Goal: Task Accomplishment & Management: Use online tool/utility

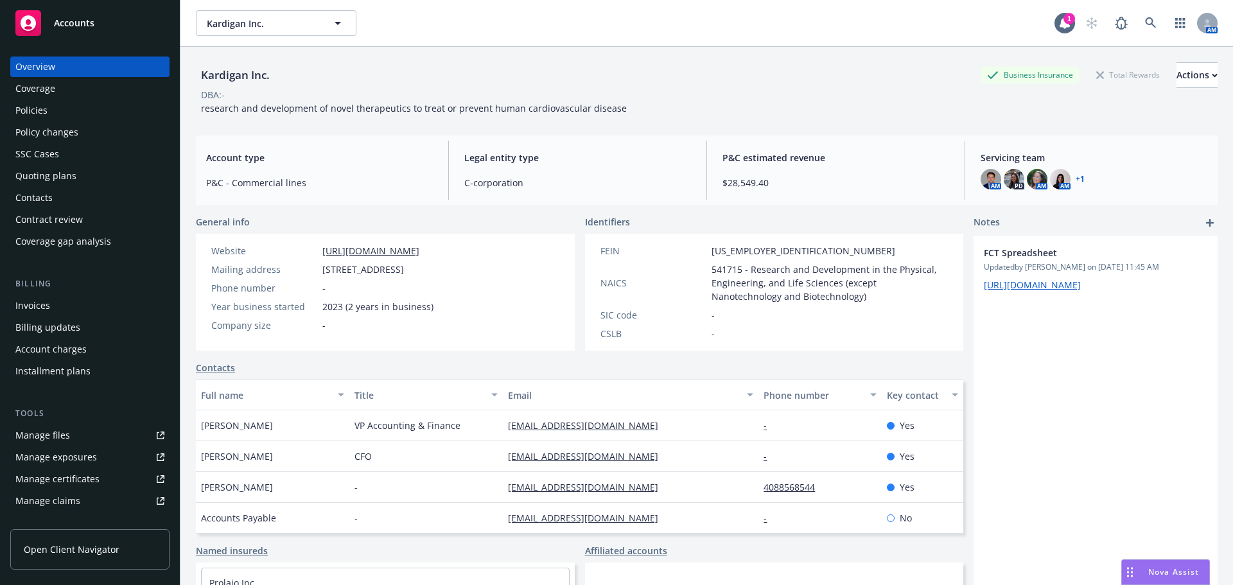
drag, startPoint x: 60, startPoint y: 174, endPoint x: 69, endPoint y: 177, distance: 9.5
click at [60, 174] on div "Quoting plans" at bounding box center [45, 176] width 61 height 21
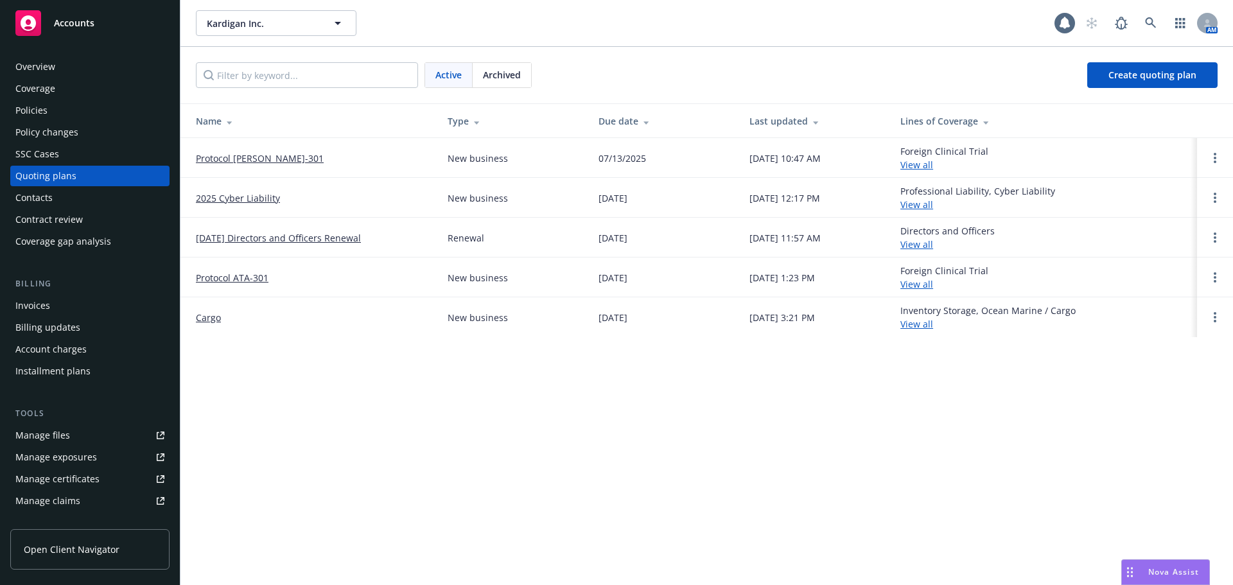
click at [254, 159] on link "Protocol [PERSON_NAME]-301" at bounding box center [260, 158] width 128 height 13
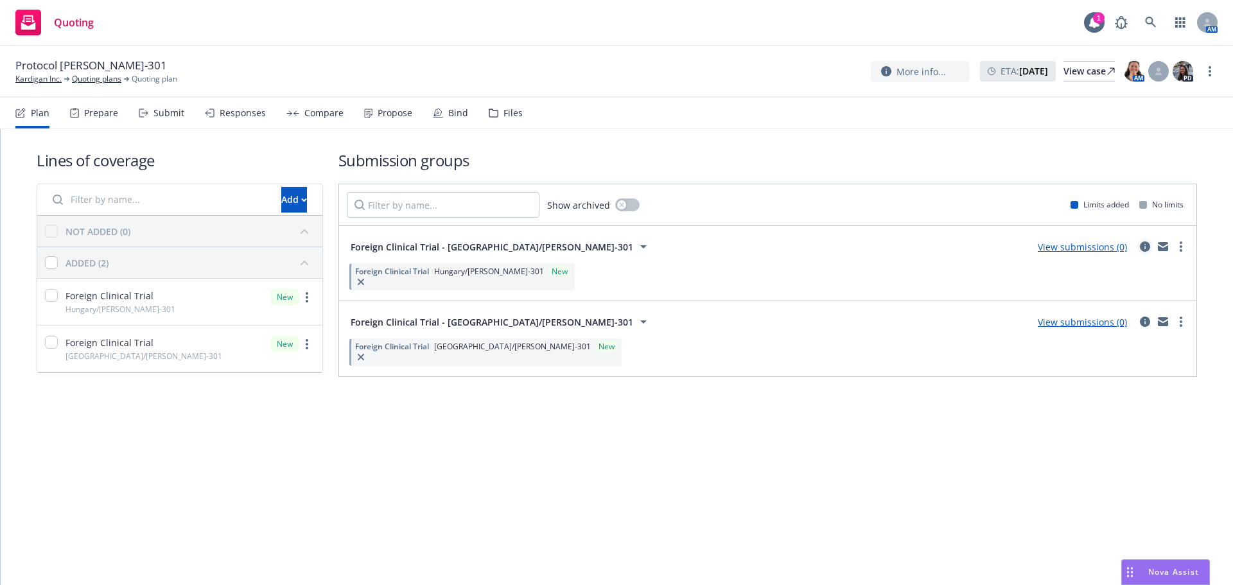
click at [1145, 243] on icon "circleInformation" at bounding box center [1145, 246] width 10 height 10
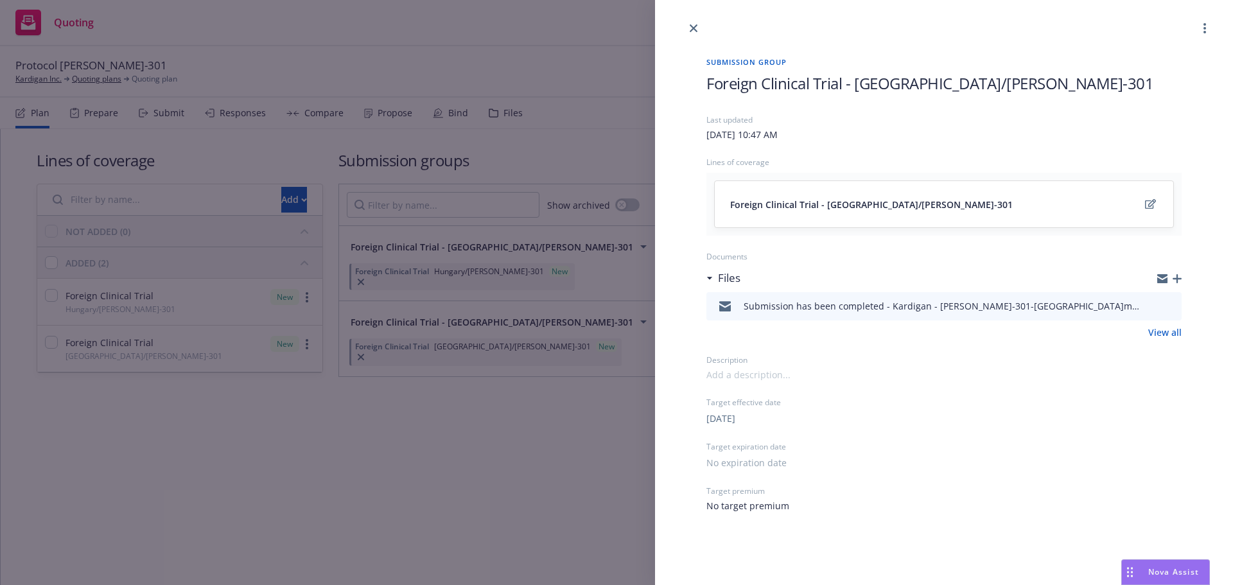
click at [1179, 281] on icon "button" at bounding box center [1177, 278] width 9 height 9
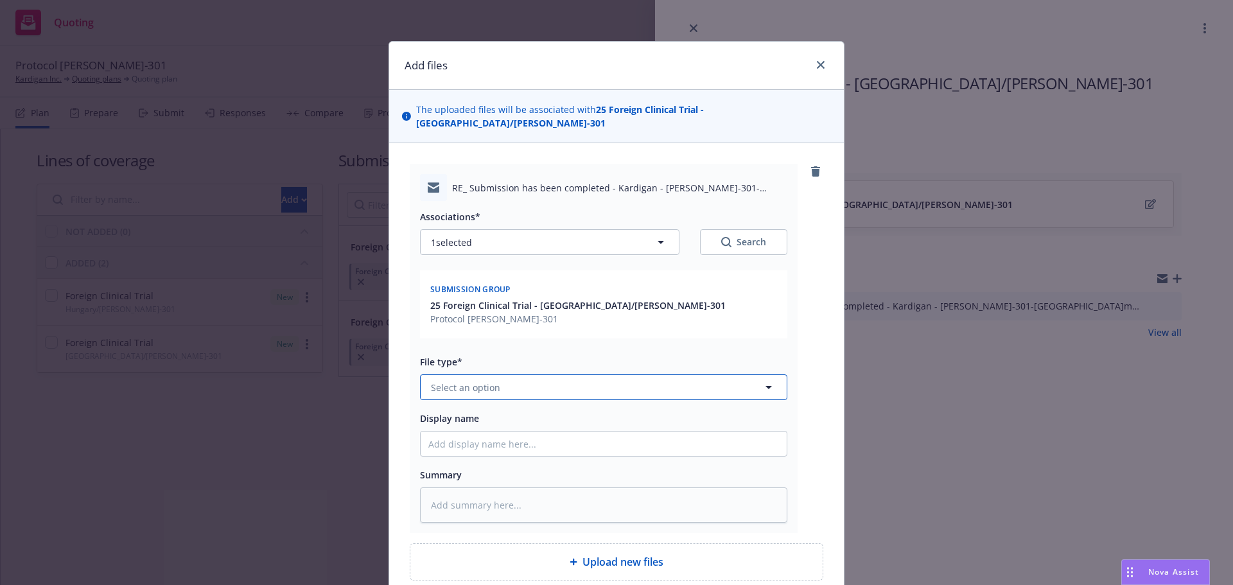
click at [532, 377] on button "Select an option" at bounding box center [603, 387] width 367 height 26
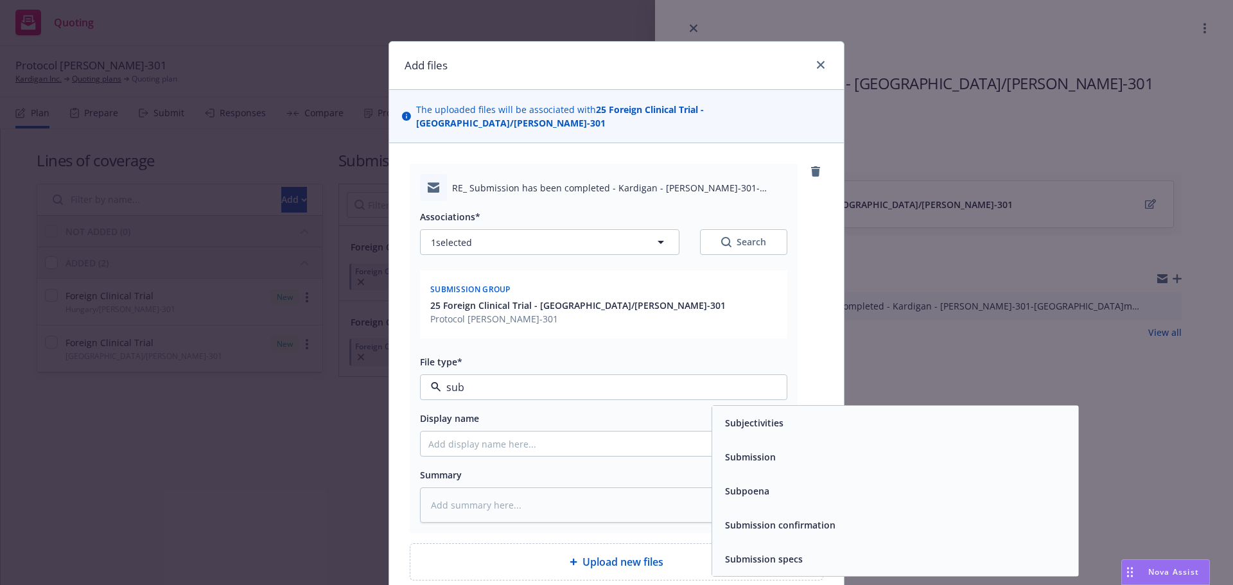
type input "sub"
drag, startPoint x: 505, startPoint y: 362, endPoint x: 397, endPoint y: 358, distance: 108.6
click at [397, 358] on div "RE_ Submission has been completed - Kardigan - DAN-301-Hungary.msg Associations…" at bounding box center [616, 372] width 455 height 458
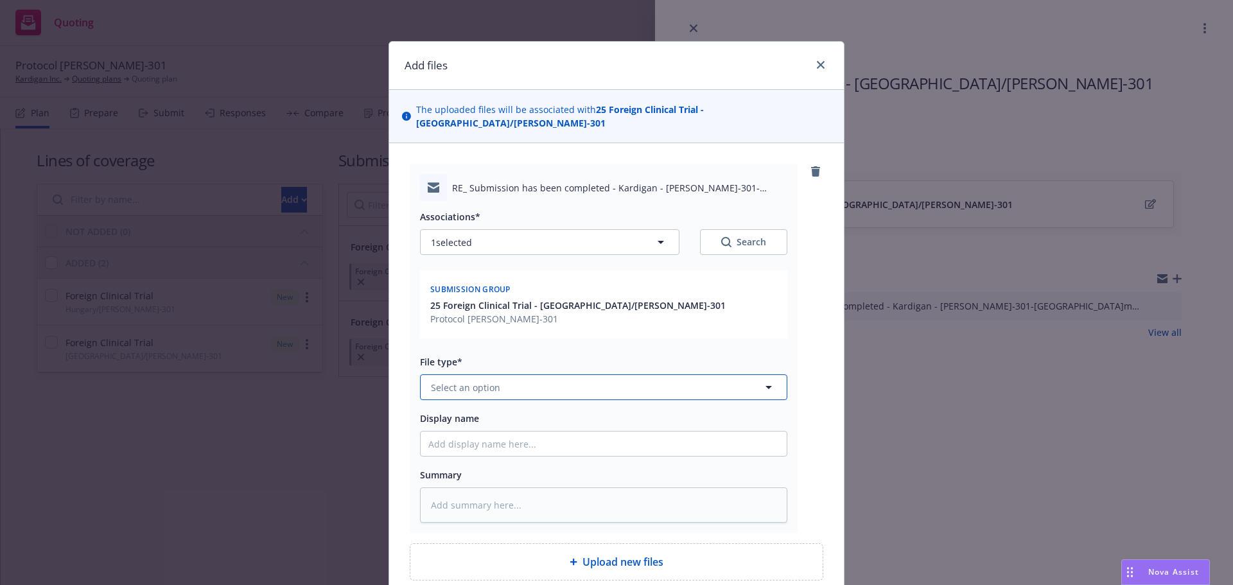
click at [507, 374] on button "Select an option" at bounding box center [603, 387] width 367 height 26
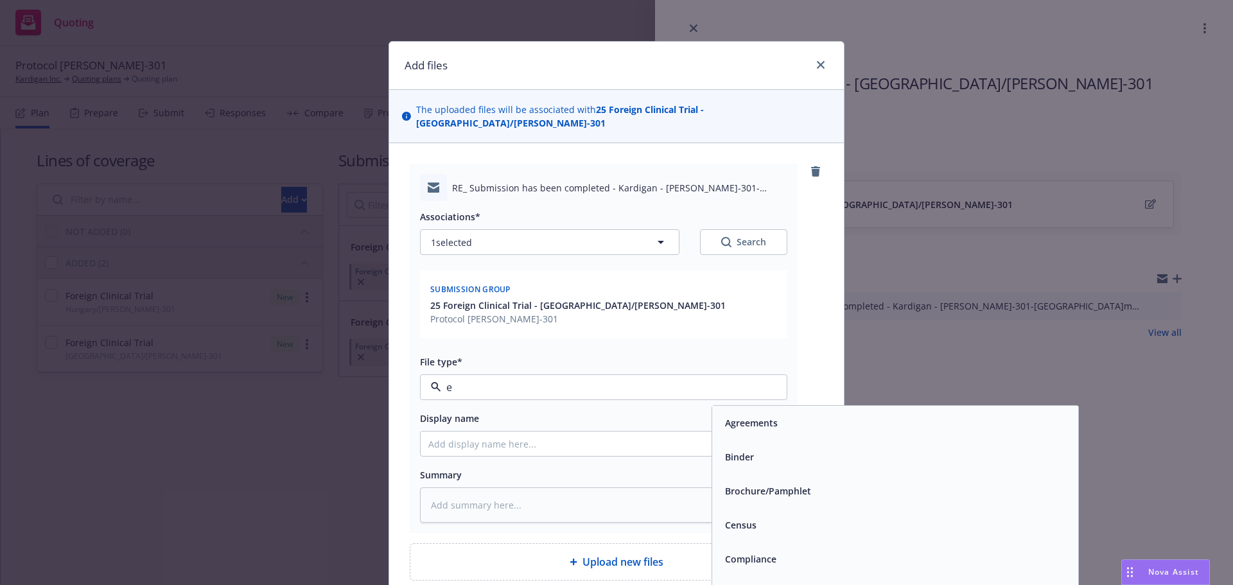
type input "em"
click at [786, 448] on div "Email" at bounding box center [895, 457] width 351 height 19
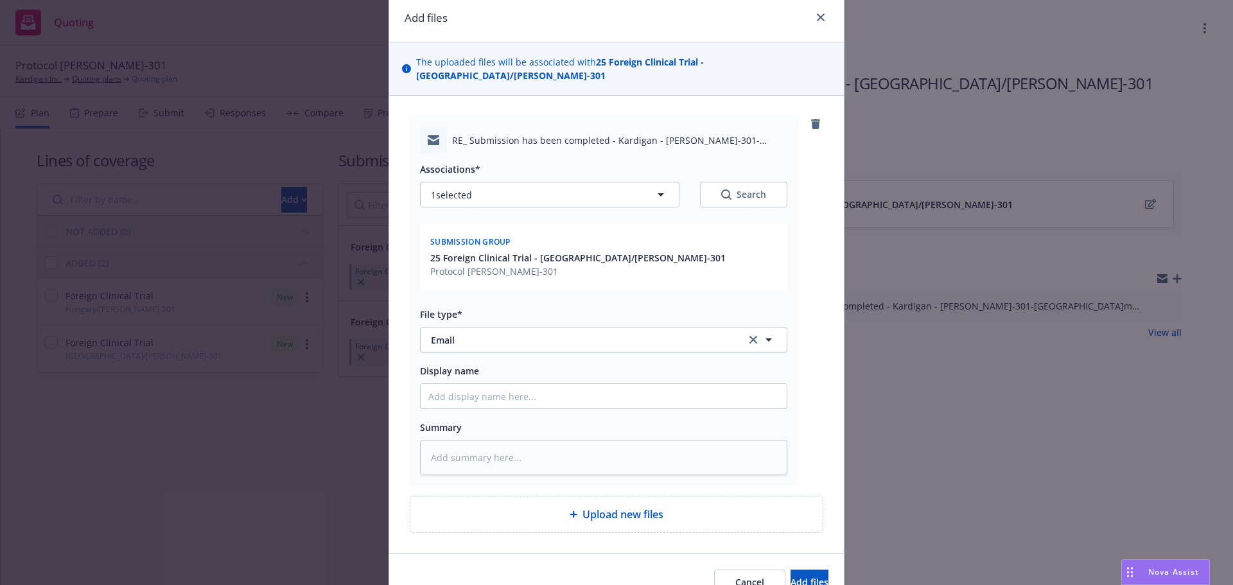
scroll to position [101, 0]
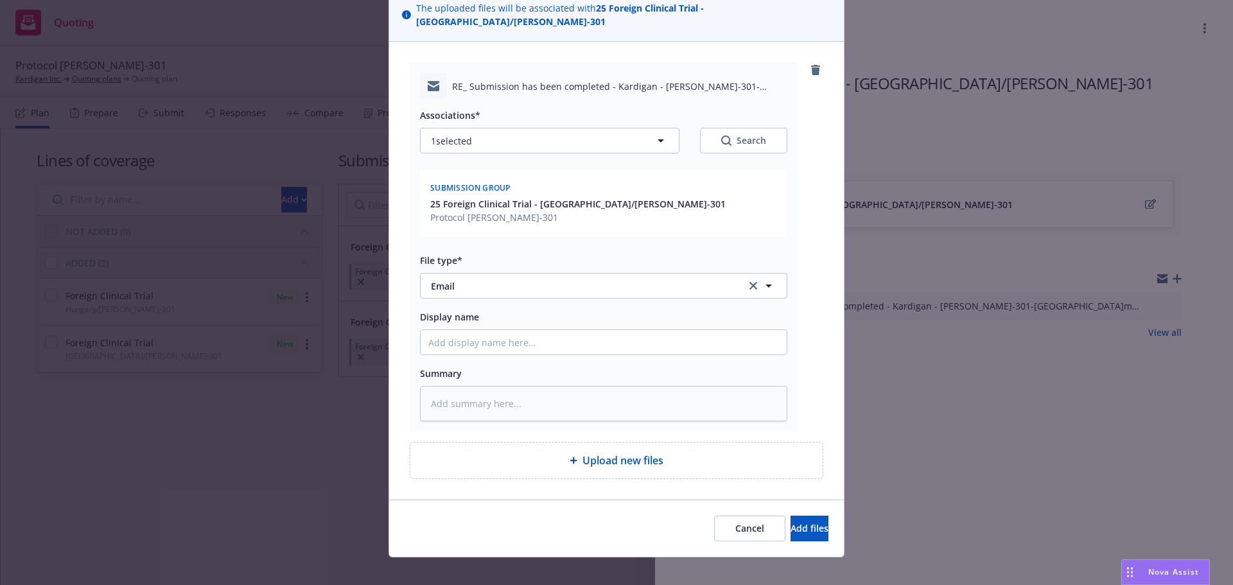
type textarea "x"
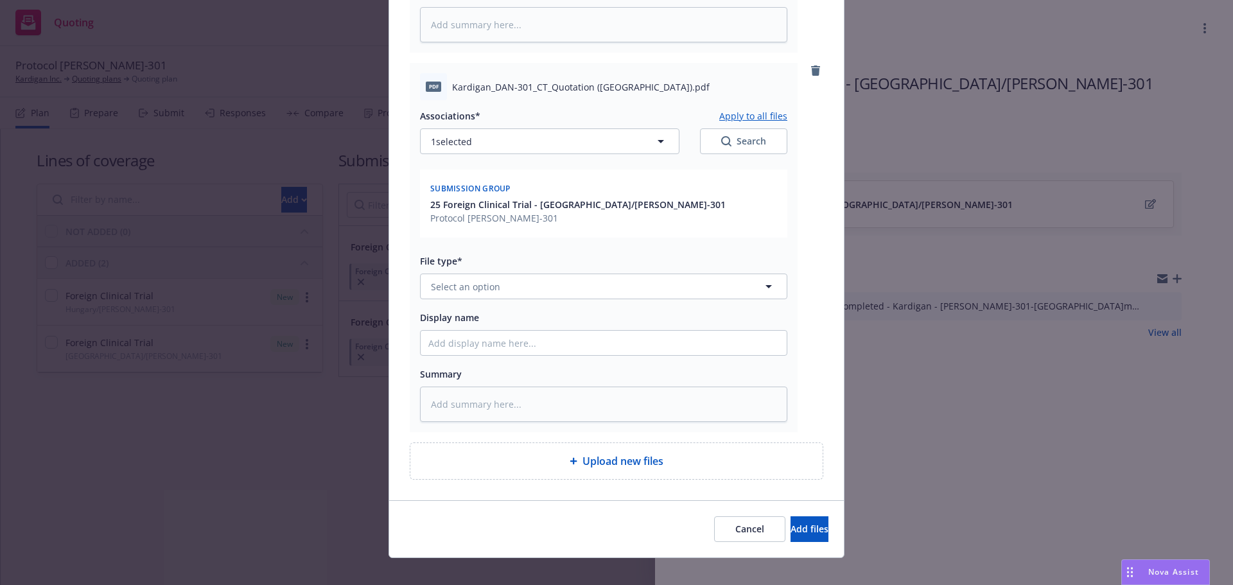
scroll to position [481, 0]
click at [530, 273] on button "Select an option" at bounding box center [603, 286] width 367 height 26
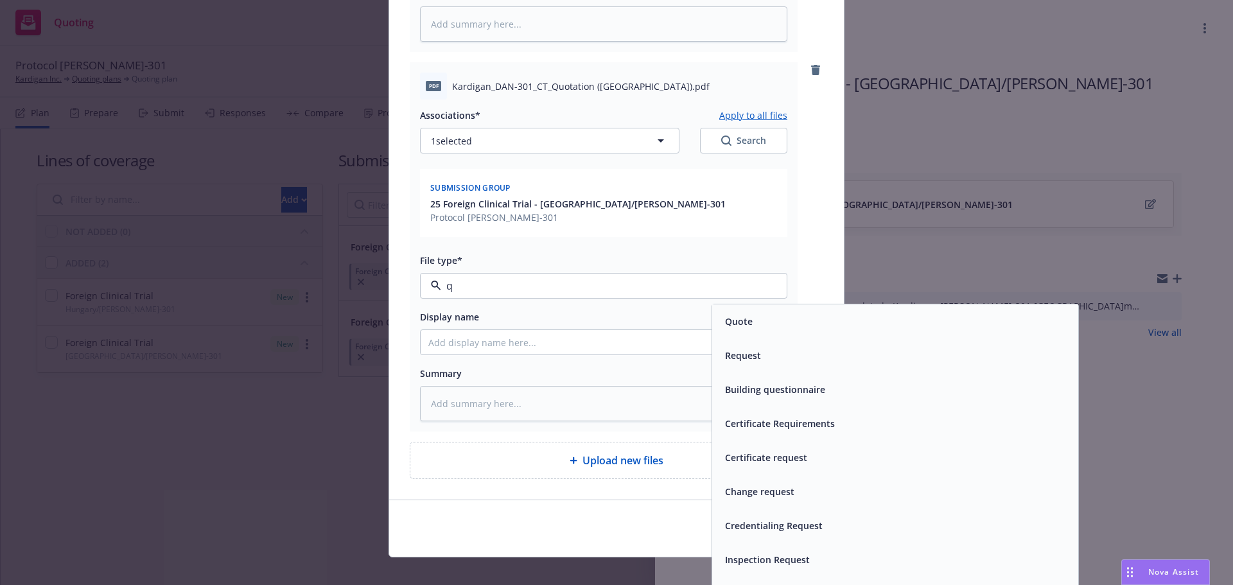
type input "qu"
drag, startPoint x: 756, startPoint y: 312, endPoint x: 703, endPoint y: 316, distance: 53.4
click at [756, 312] on div "Quote" at bounding box center [895, 321] width 351 height 19
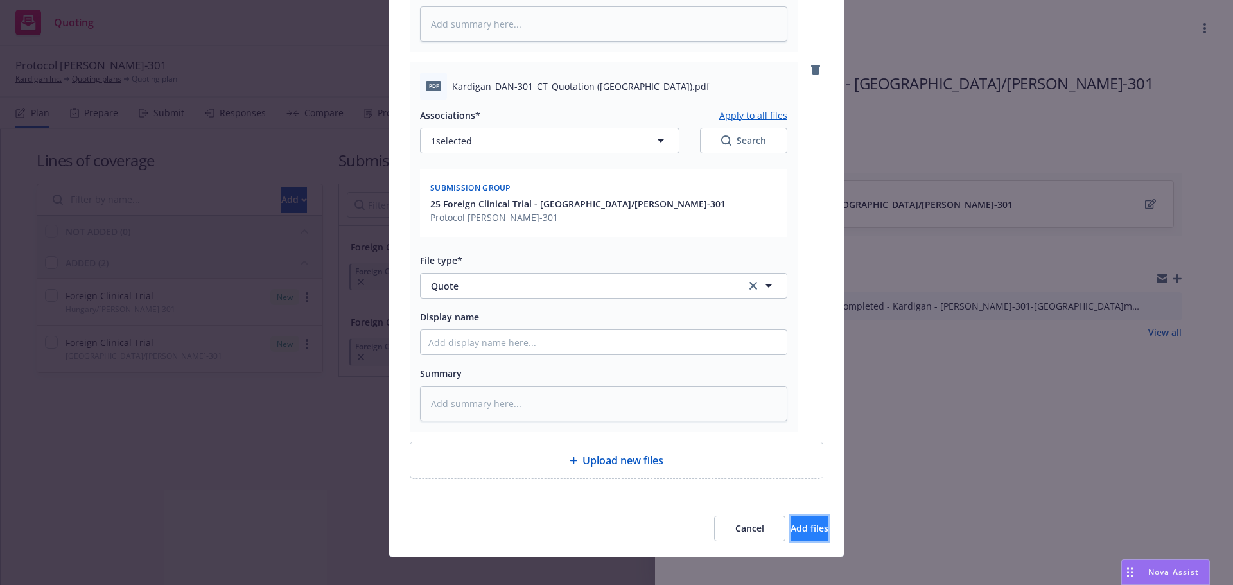
click at [791, 522] on span "Add files" at bounding box center [810, 528] width 38 height 12
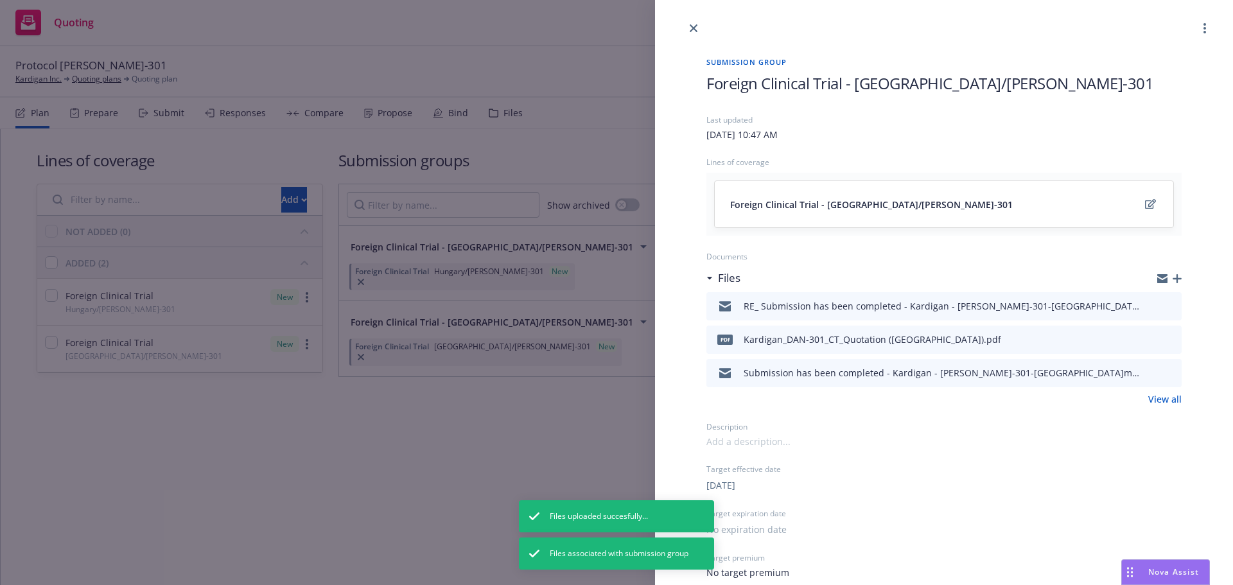
click at [1160, 276] on div at bounding box center [1169, 279] width 24 height 10
click at [1173, 281] on icon "button" at bounding box center [1177, 278] width 9 height 9
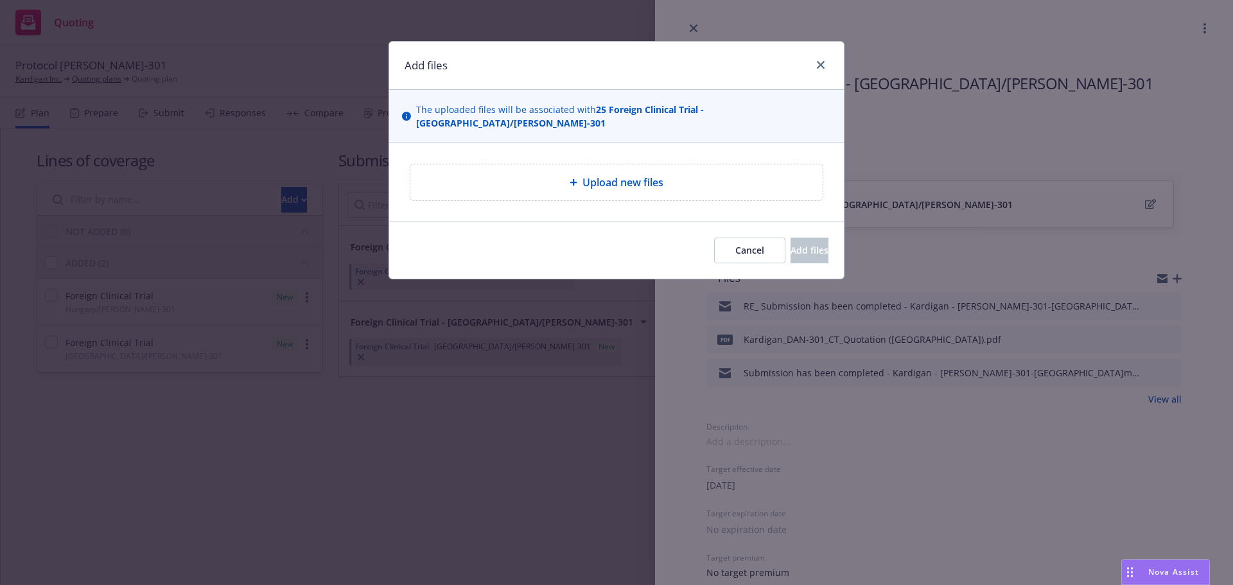
type textarea "x"
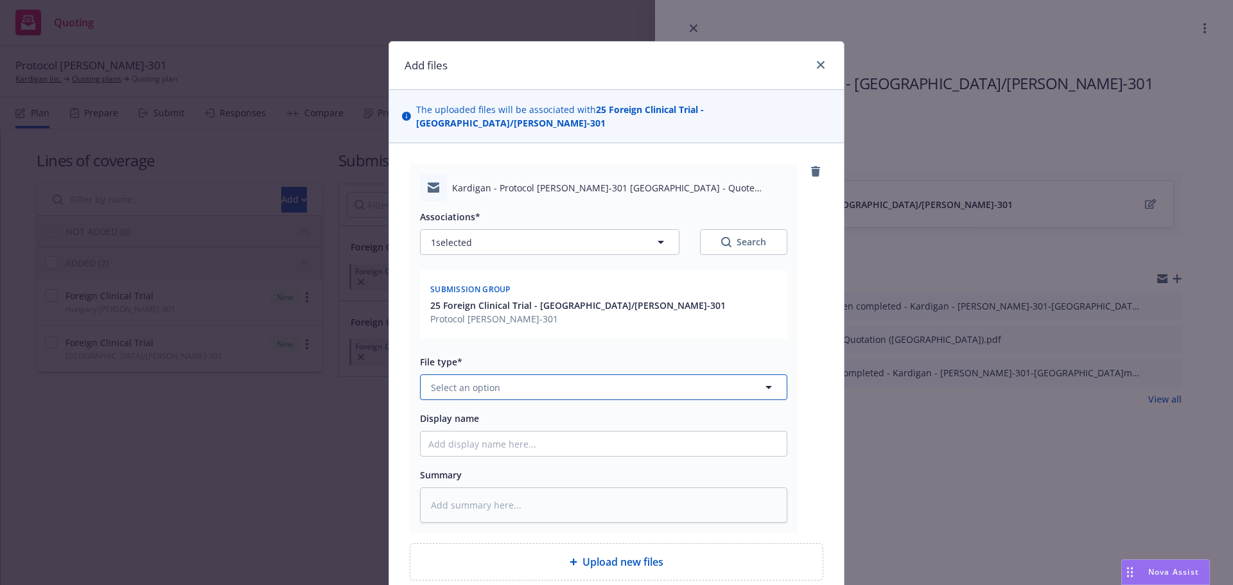
click at [520, 374] on button "Select an option" at bounding box center [603, 387] width 367 height 26
type input "em"
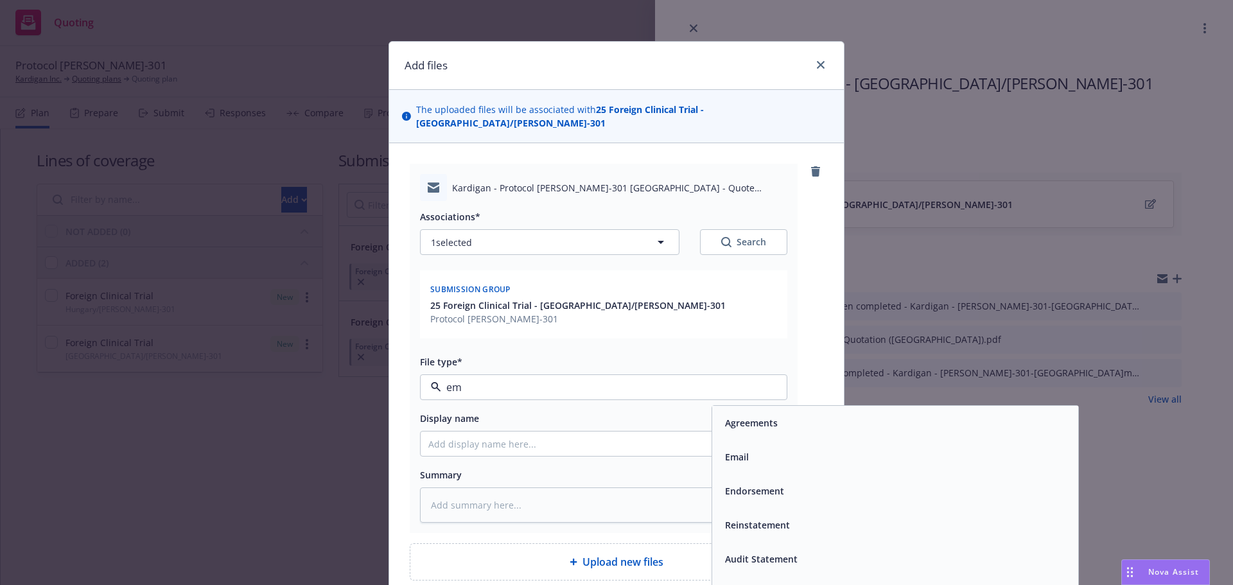
click at [786, 448] on div "Email" at bounding box center [895, 457] width 351 height 19
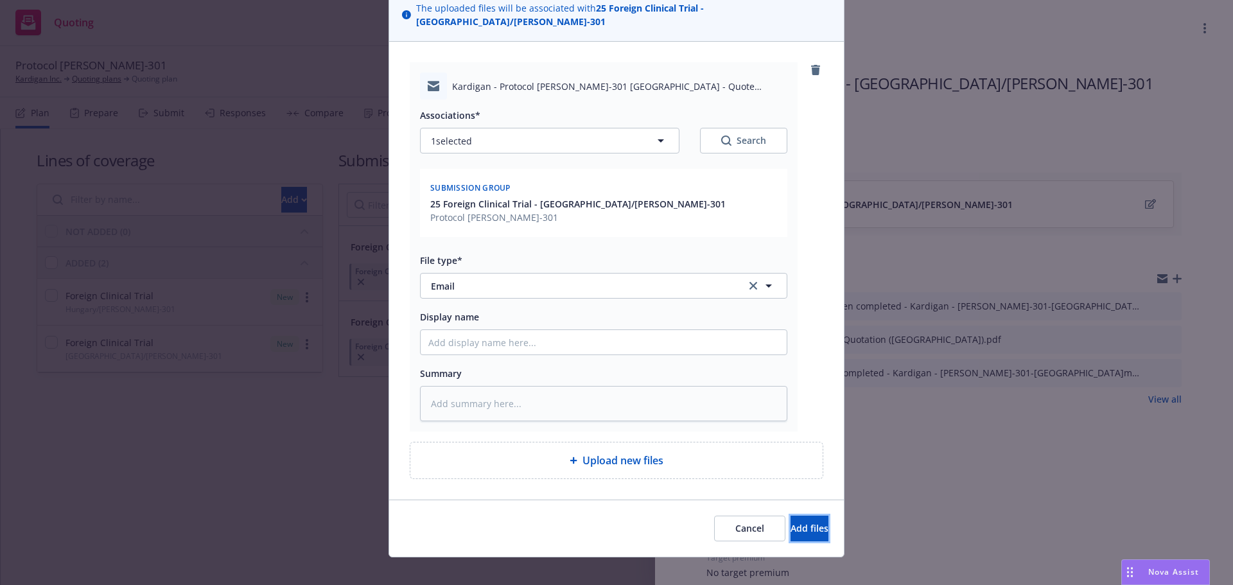
click at [791, 522] on span "Add files" at bounding box center [810, 528] width 38 height 12
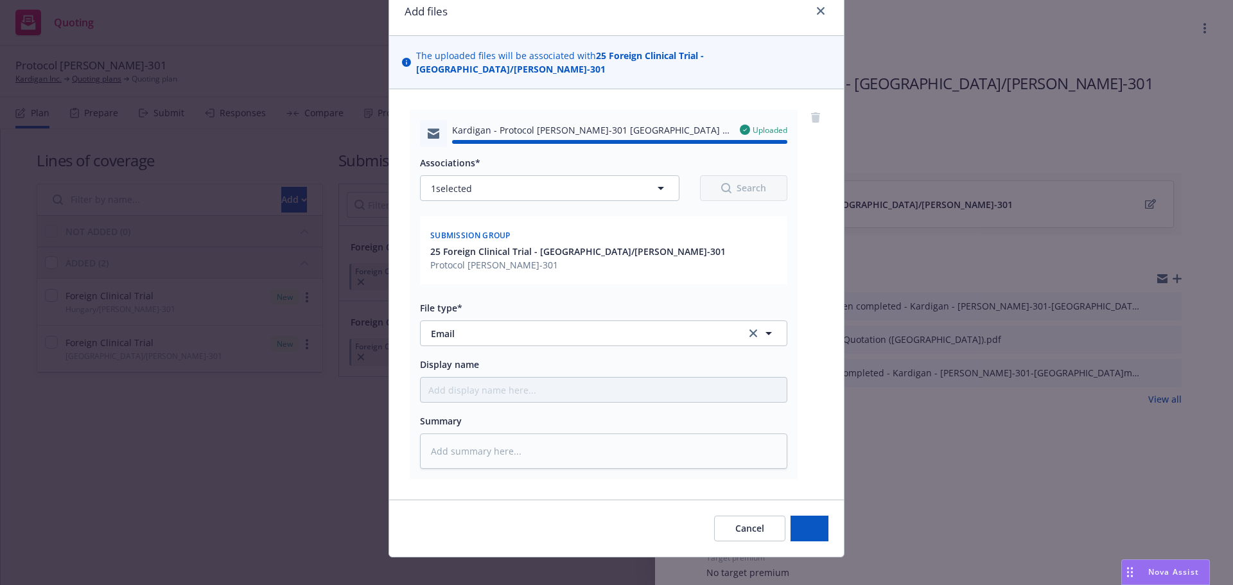
type textarea "x"
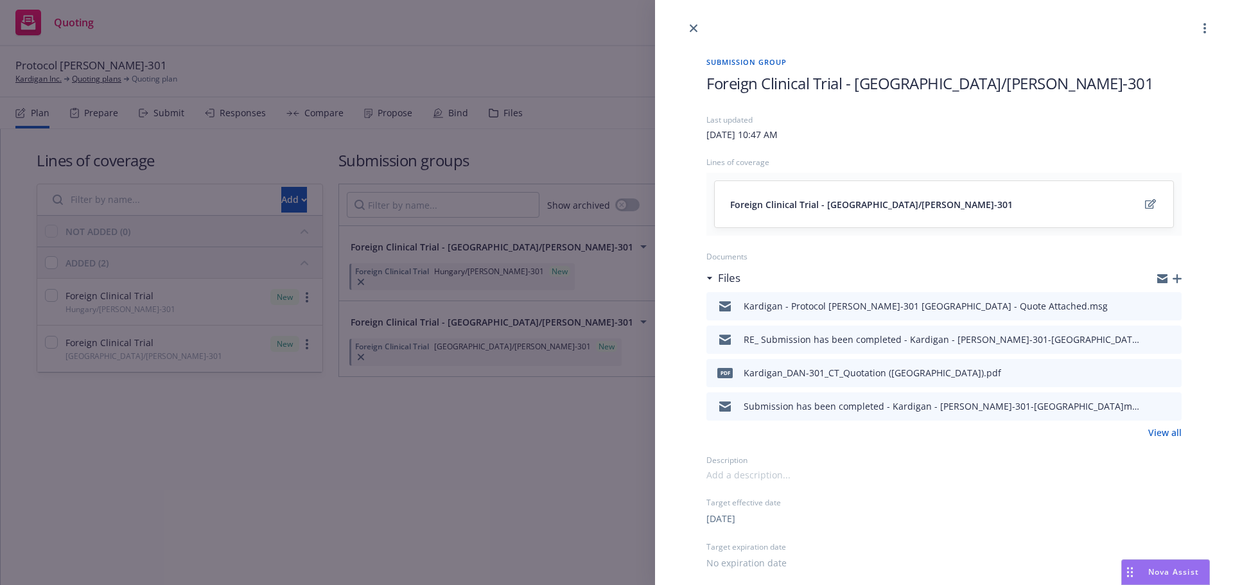
click at [685, 28] on div at bounding box center [944, 18] width 578 height 36
click at [690, 30] on icon "close" at bounding box center [694, 28] width 8 height 8
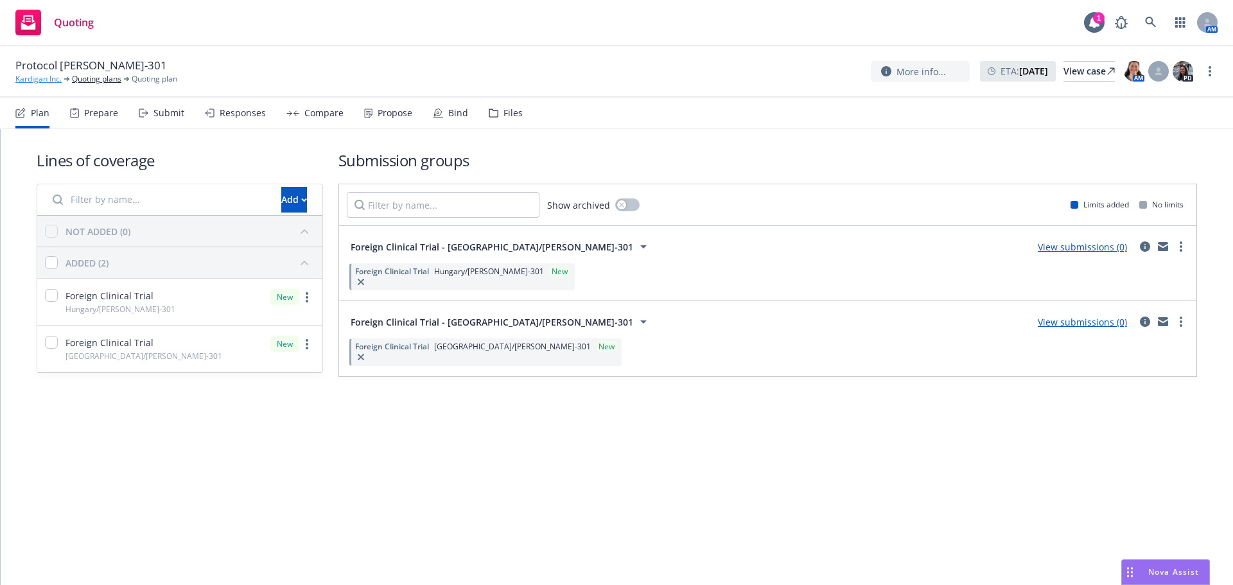
click at [47, 83] on link "Kardigan Inc." at bounding box center [38, 79] width 46 height 12
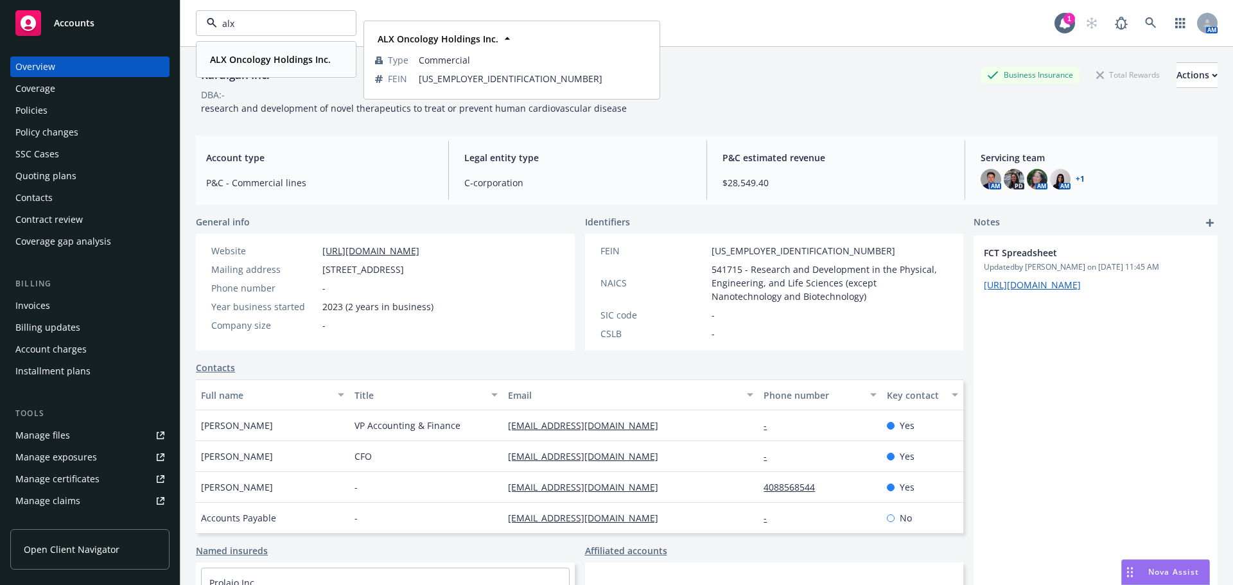
click at [254, 67] on div "ALX Oncology Holdings Inc." at bounding box center [269, 59] width 128 height 19
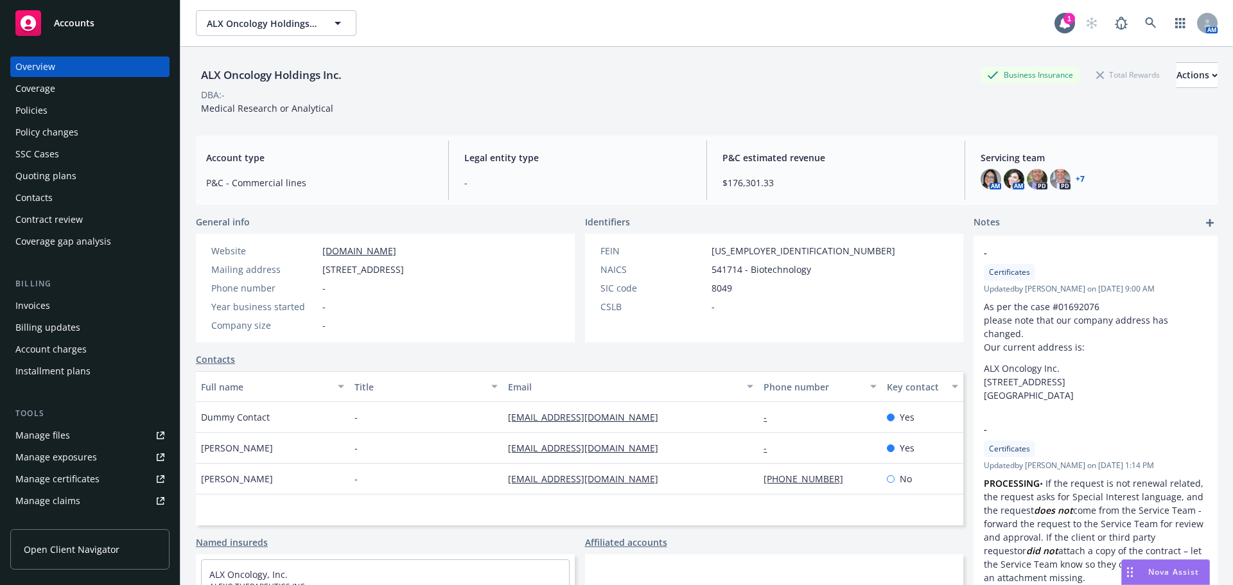
click at [61, 180] on div "Quoting plans" at bounding box center [45, 176] width 61 height 21
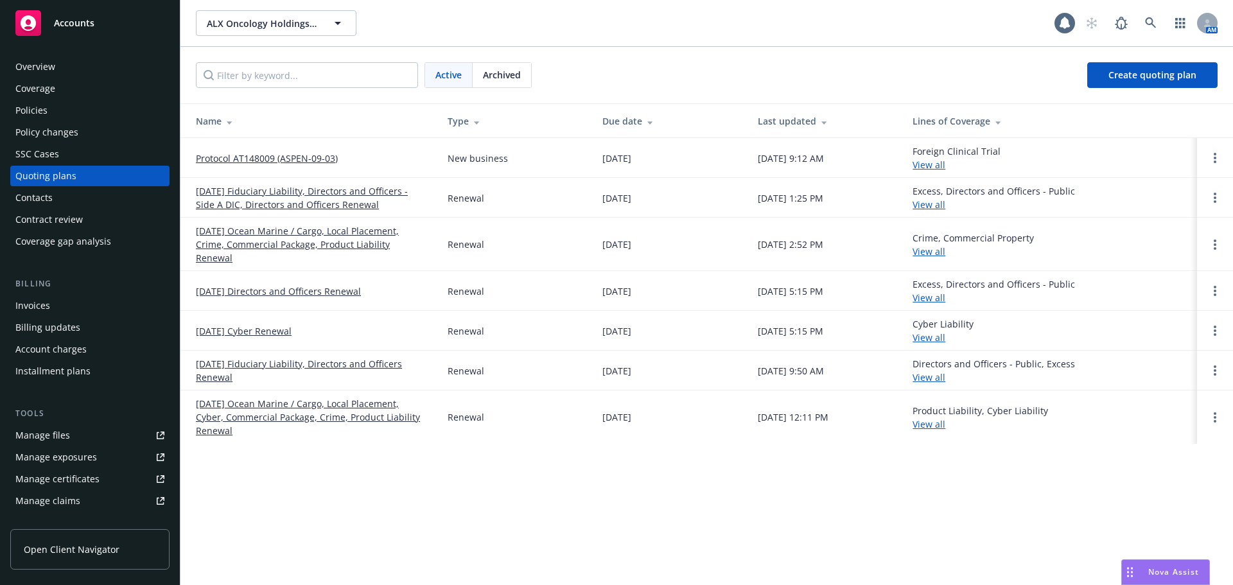
click at [241, 158] on link "Protocol AT148009 (ASPEN-09-03)" at bounding box center [267, 158] width 142 height 13
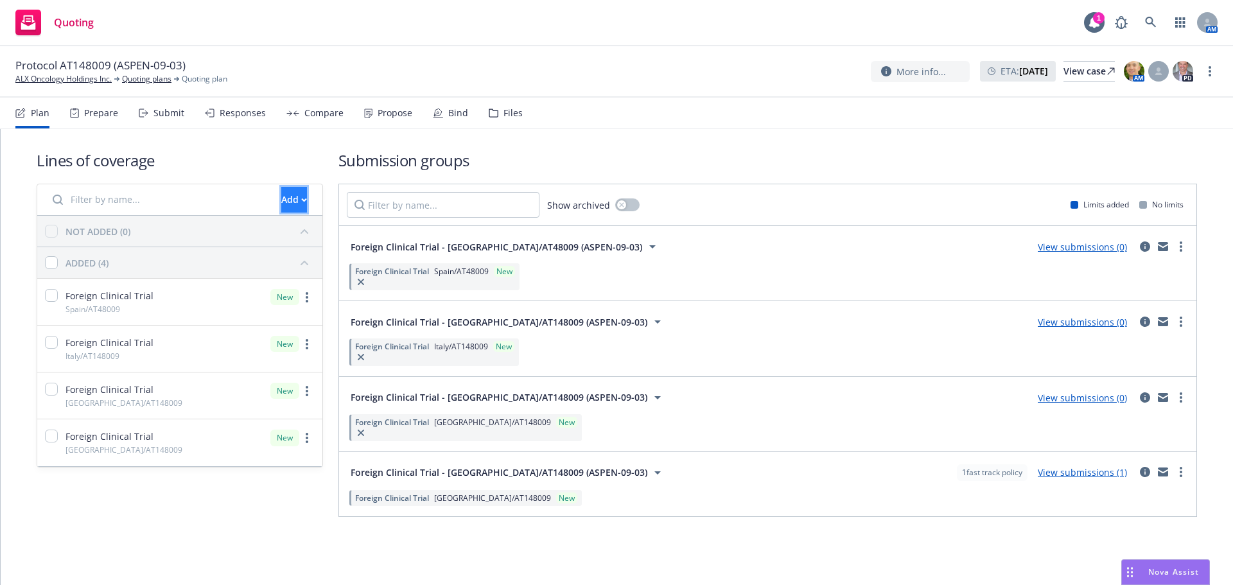
click at [281, 193] on div "Add" at bounding box center [294, 200] width 26 height 24
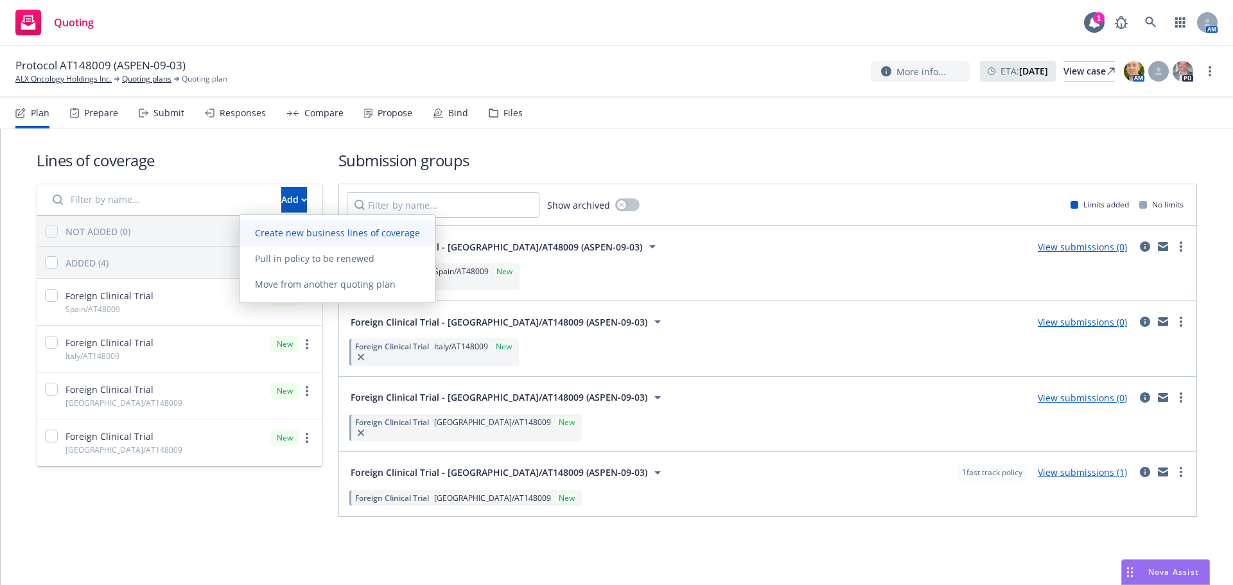
click at [311, 235] on span "Create new business lines of coverage" at bounding box center [338, 233] width 196 height 12
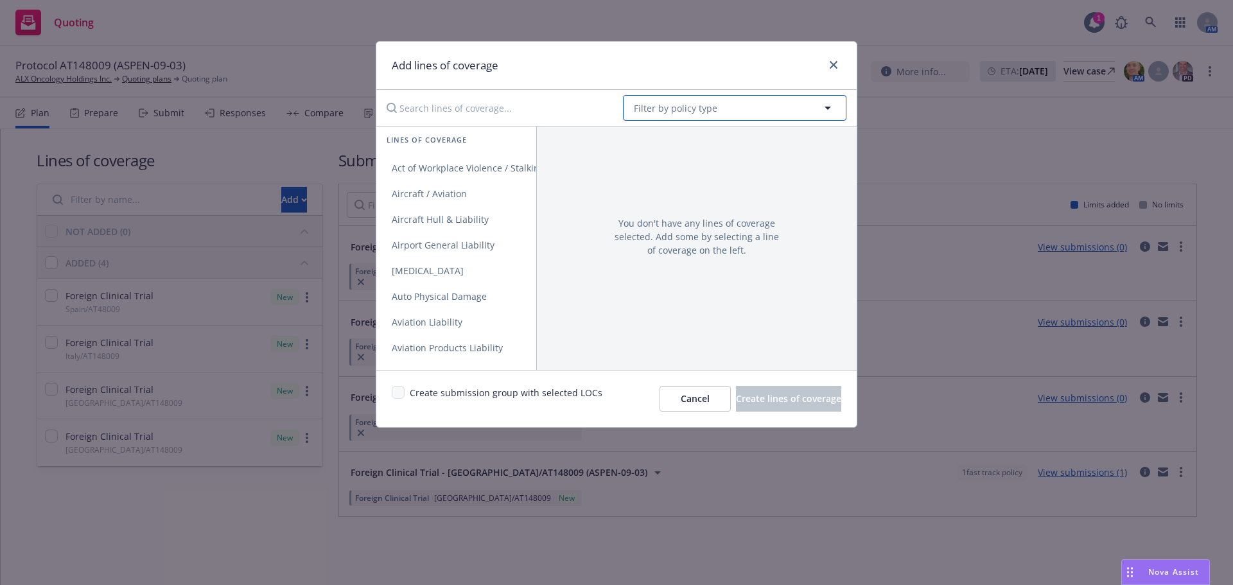
click at [685, 114] on span "Filter by policy type" at bounding box center [675, 107] width 83 height 13
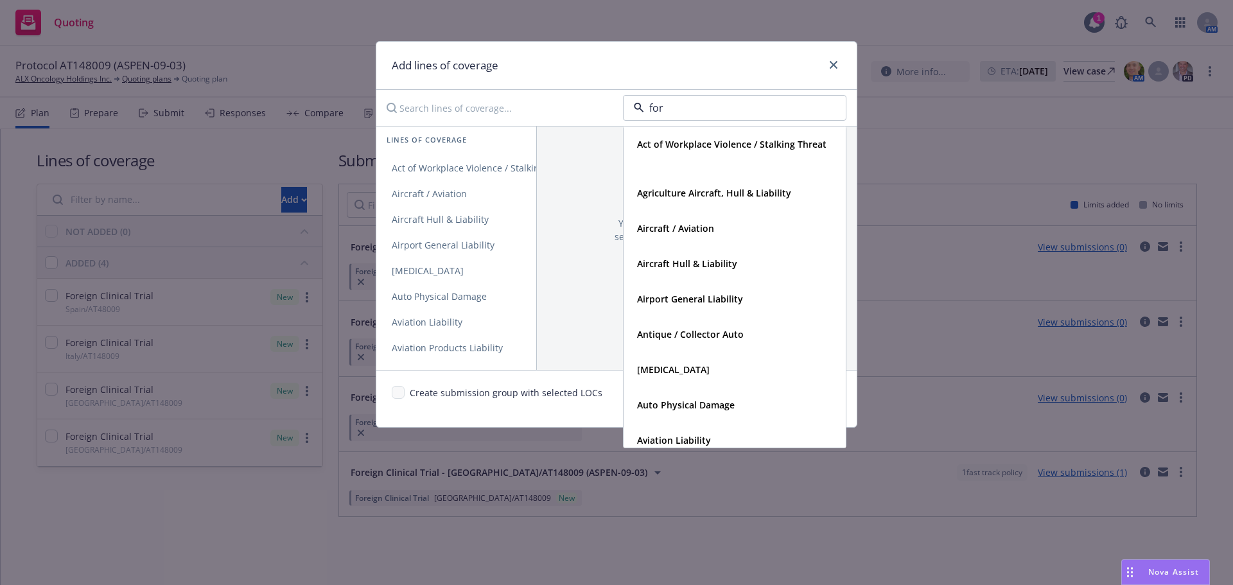
type input "fore"
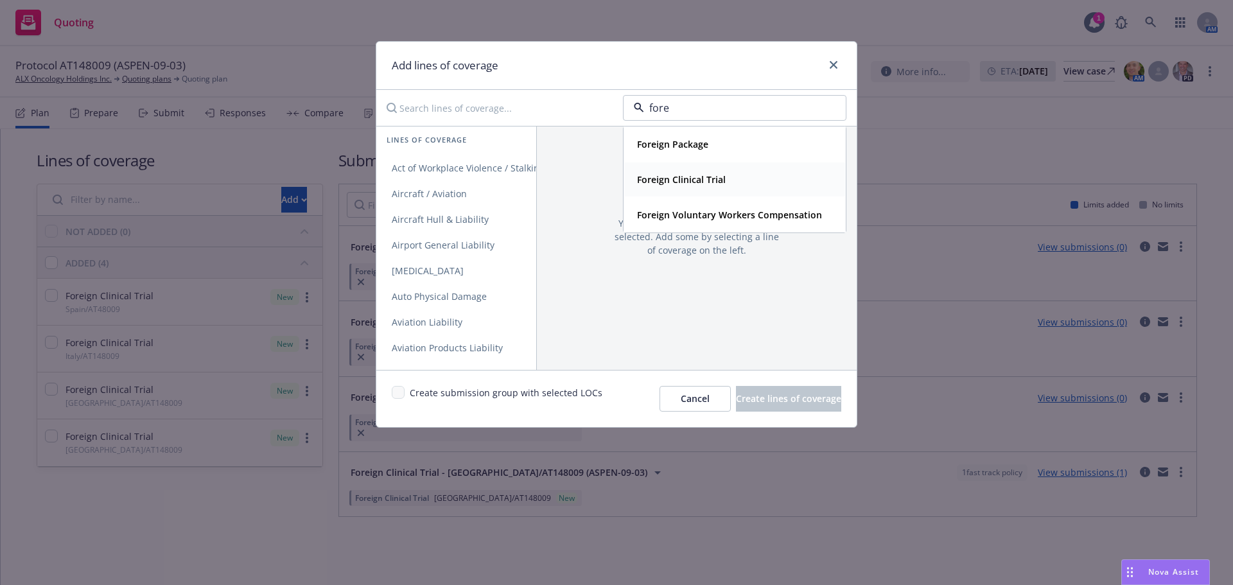
click at [681, 183] on strong "Foreign Clinical Trial" at bounding box center [681, 179] width 89 height 12
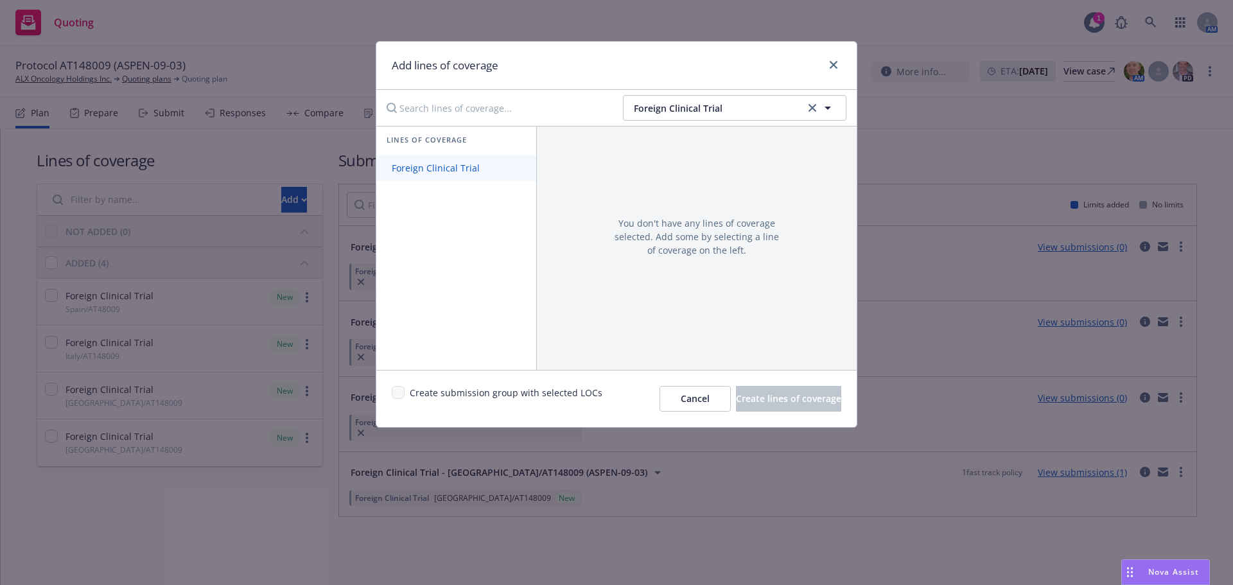
click at [437, 168] on span "Foreign Clinical Trial" at bounding box center [435, 168] width 119 height 12
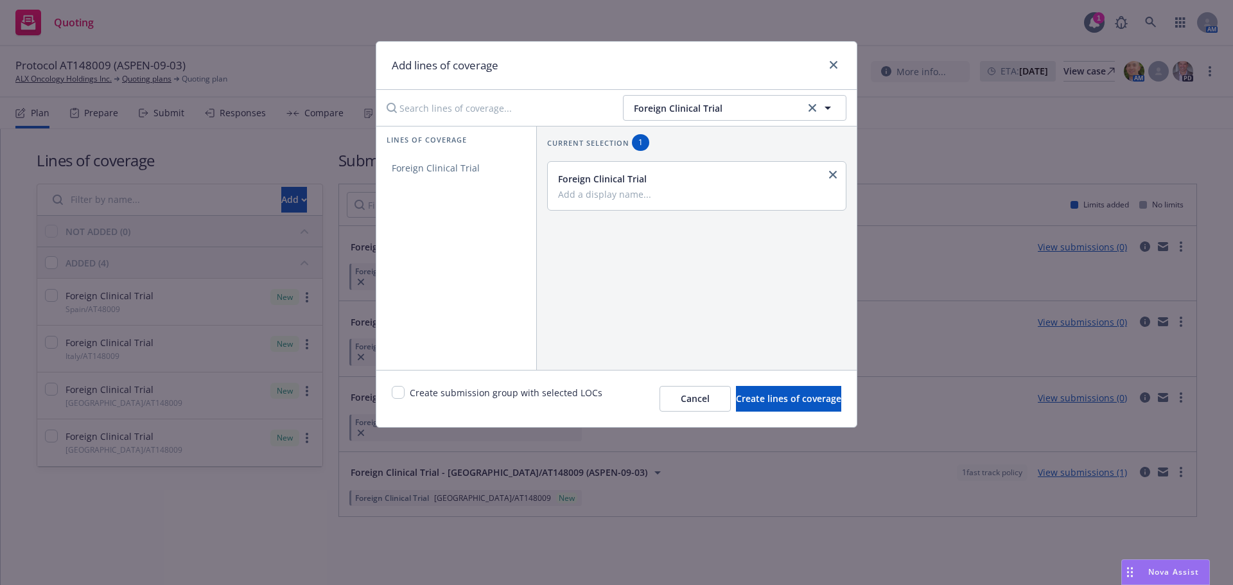
click at [631, 193] on input "Add a display name..." at bounding box center [695, 194] width 275 height 12
paste input "AT148009 (ASPEN-09-03)"
type input "Singapore/AT148009 (ASPEN-09-03)"
click at [786, 405] on button "Create lines of coverage" at bounding box center [788, 399] width 105 height 26
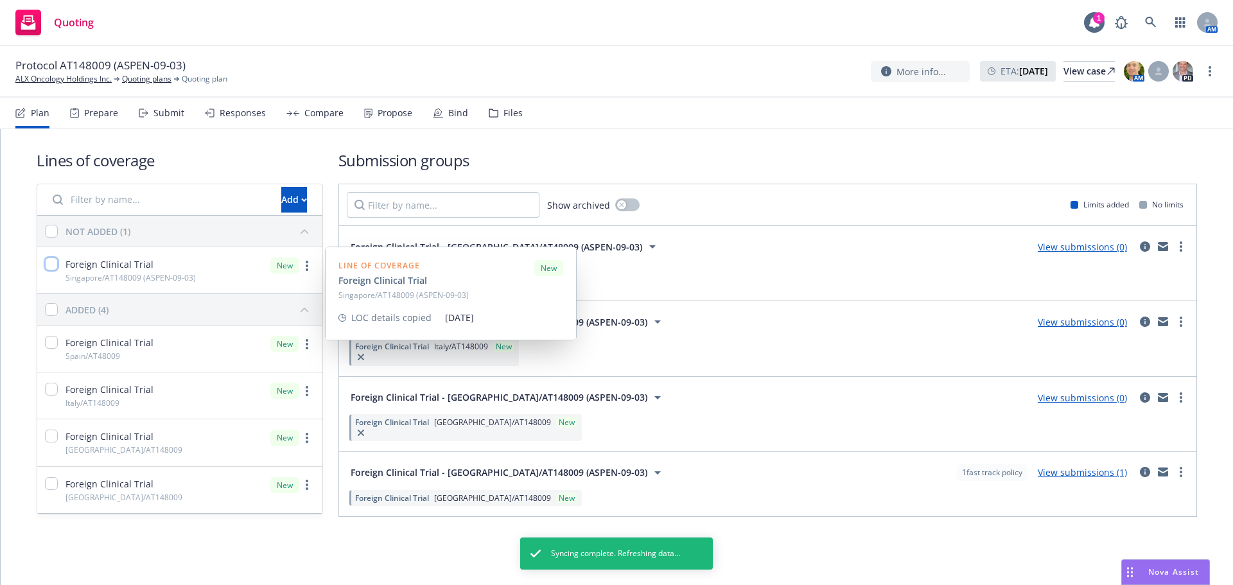
click at [45, 260] on input "checkbox" at bounding box center [51, 264] width 13 height 13
checkbox input "true"
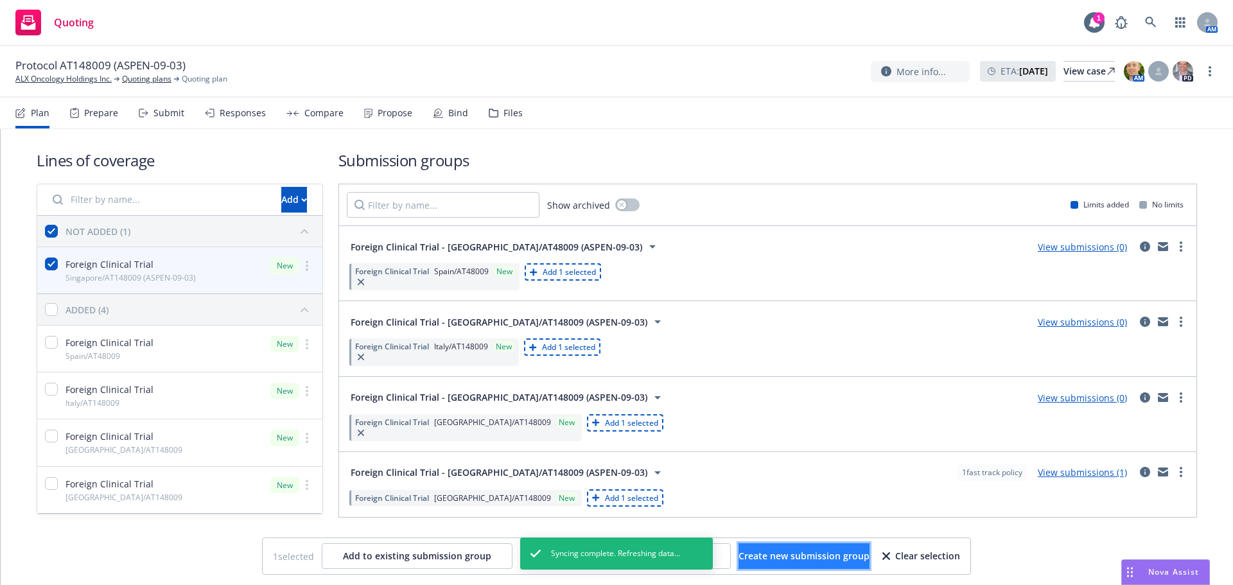
click at [778, 559] on span "Create new submission group" at bounding box center [804, 556] width 131 height 12
checkbox input "false"
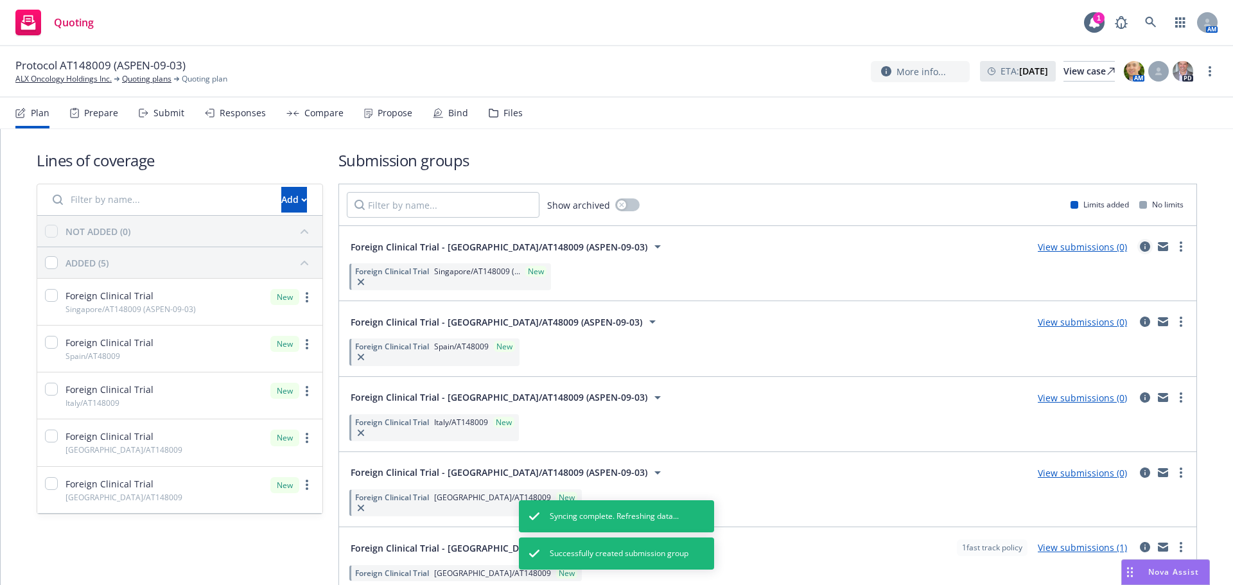
click at [1140, 246] on icon "circleInformation" at bounding box center [1145, 246] width 10 height 10
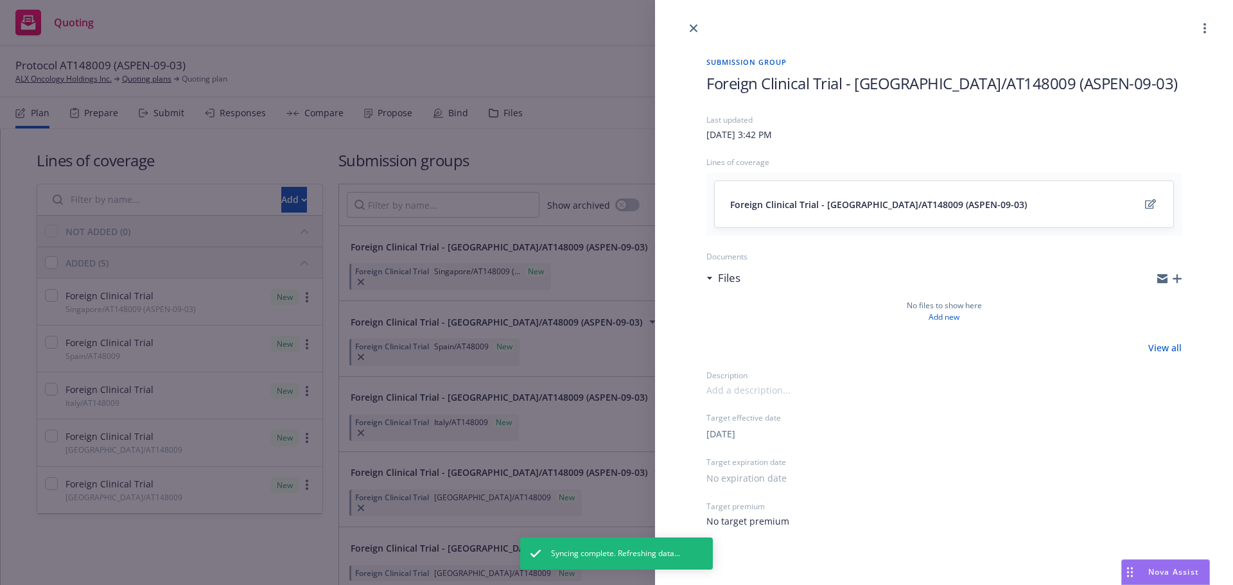
click at [1177, 276] on icon "button" at bounding box center [1177, 278] width 9 height 9
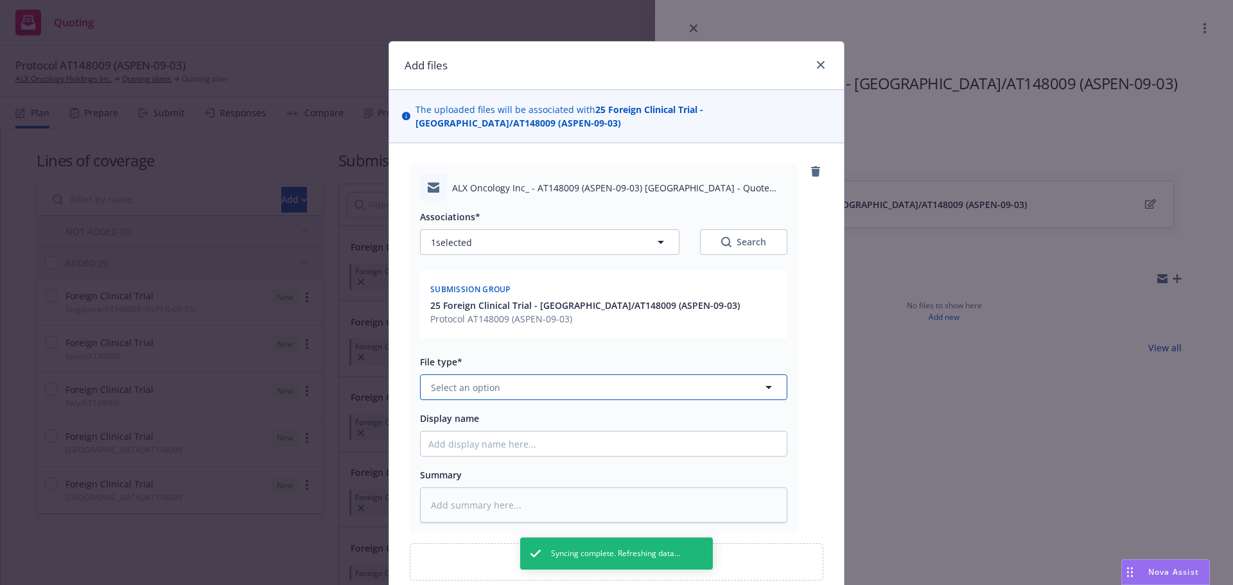
click at [512, 396] on button "Select an option" at bounding box center [603, 387] width 367 height 26
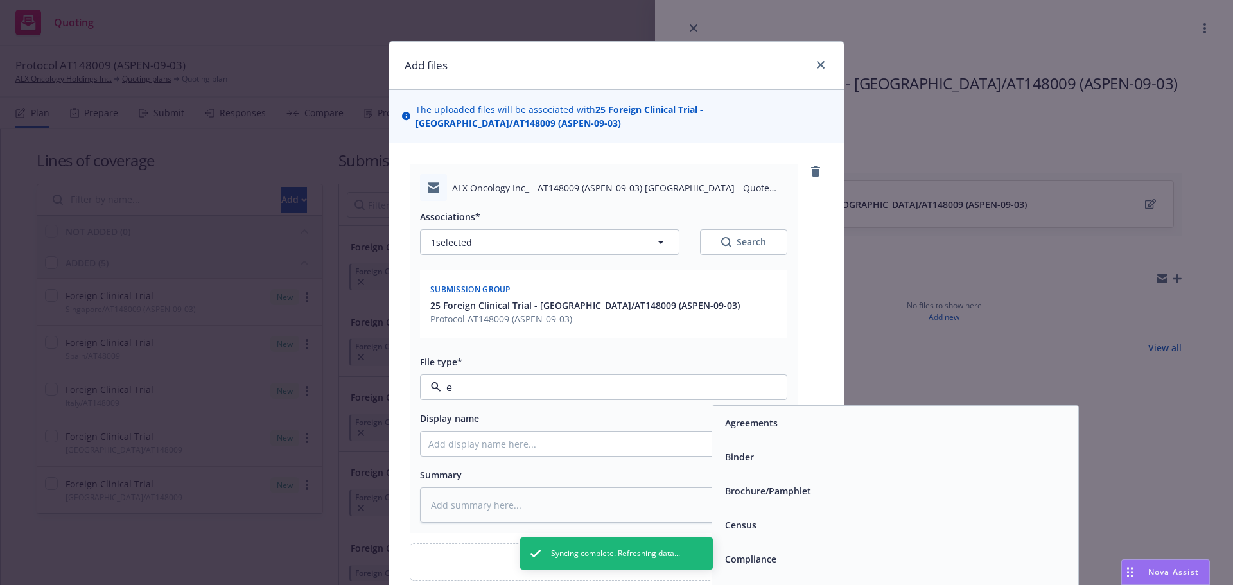
type input "em"
click at [798, 449] on div "Email" at bounding box center [895, 457] width 351 height 19
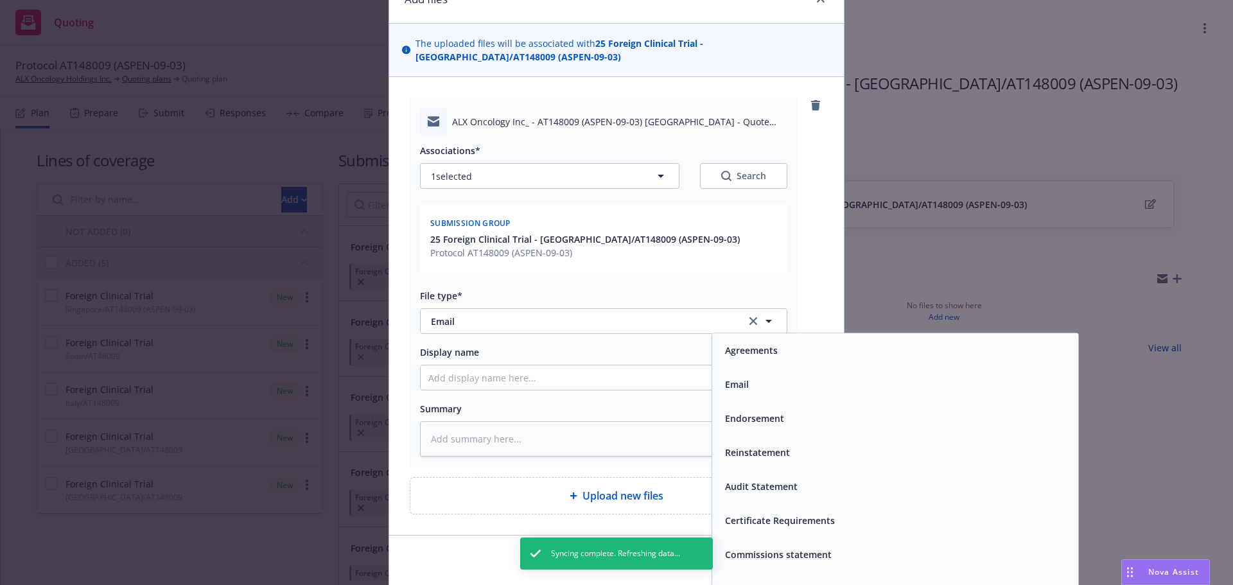
scroll to position [115, 0]
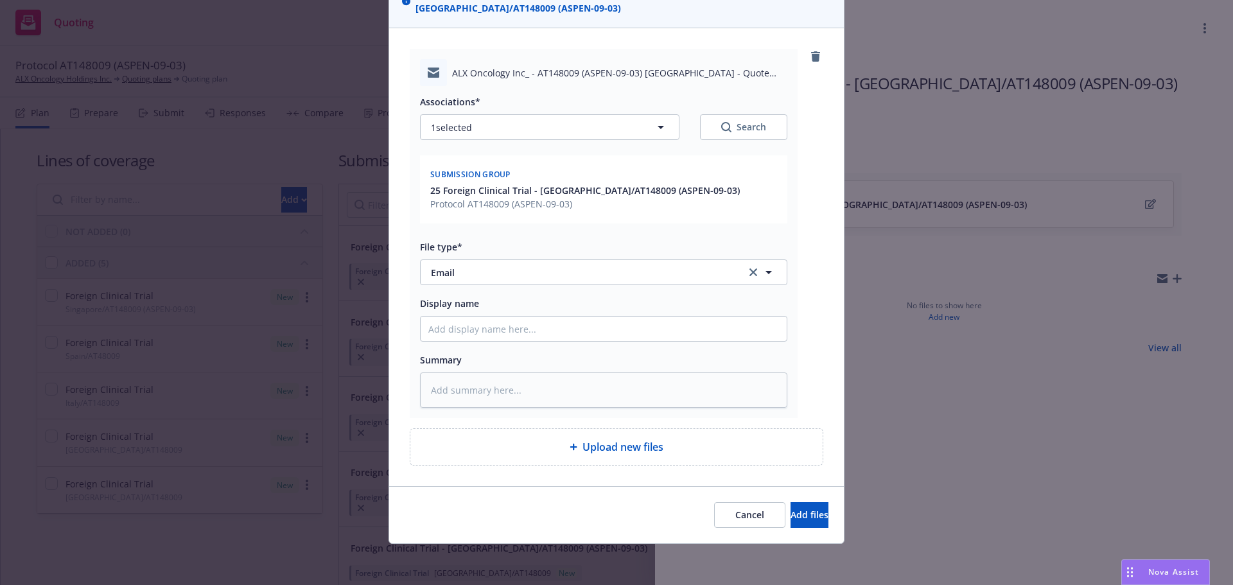
type textarea "x"
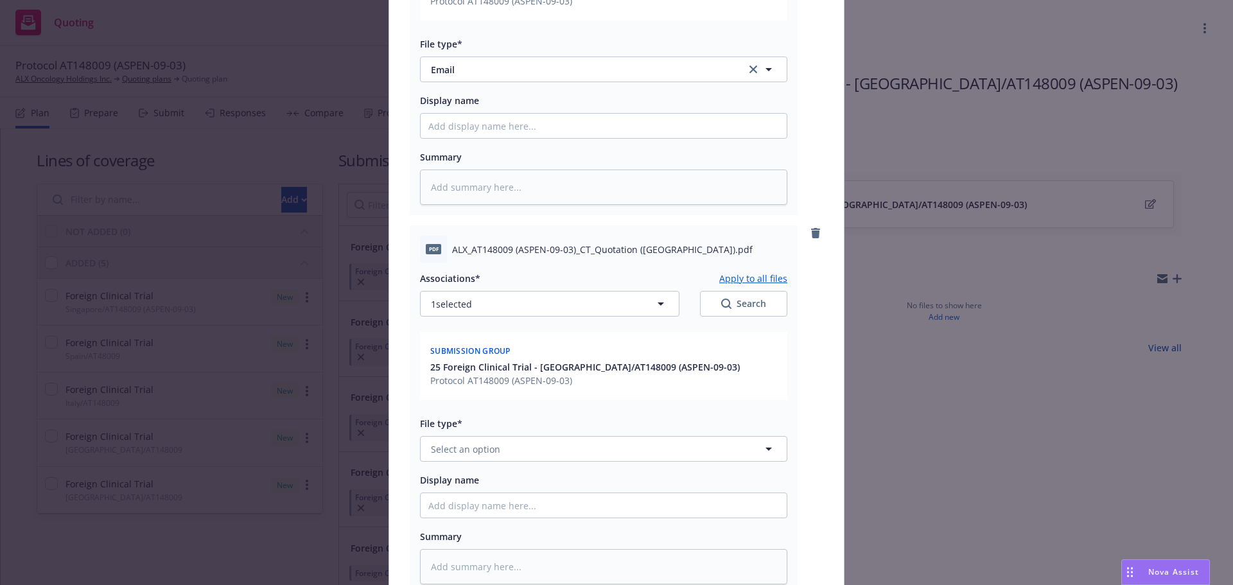
scroll to position [495, 0]
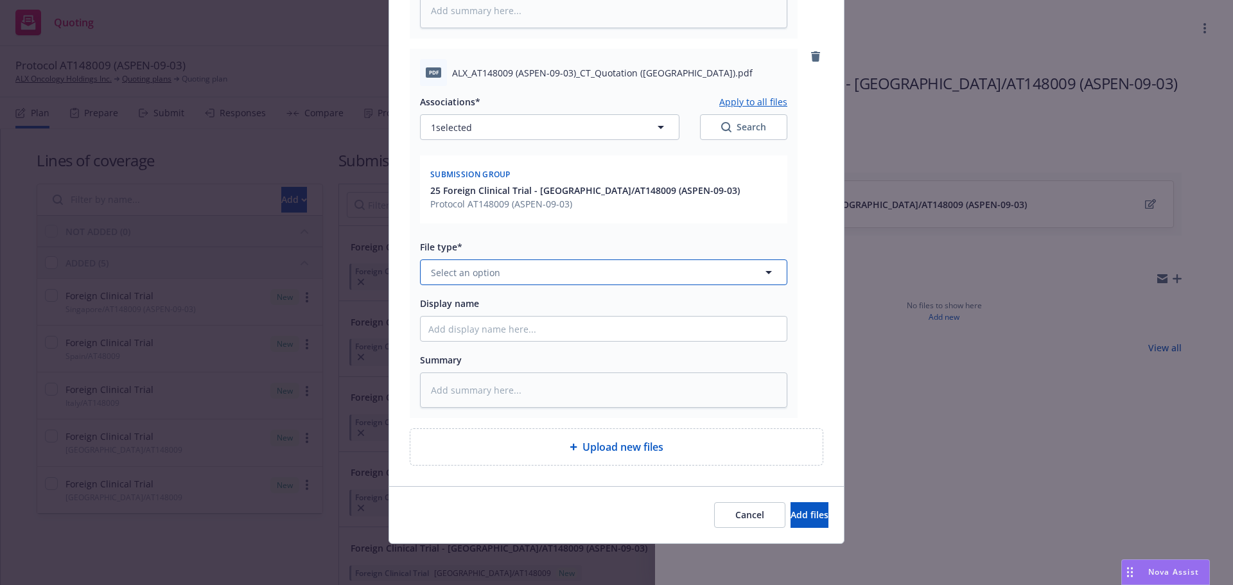
click at [505, 268] on button "Select an option" at bounding box center [603, 272] width 367 height 26
type input "qu"
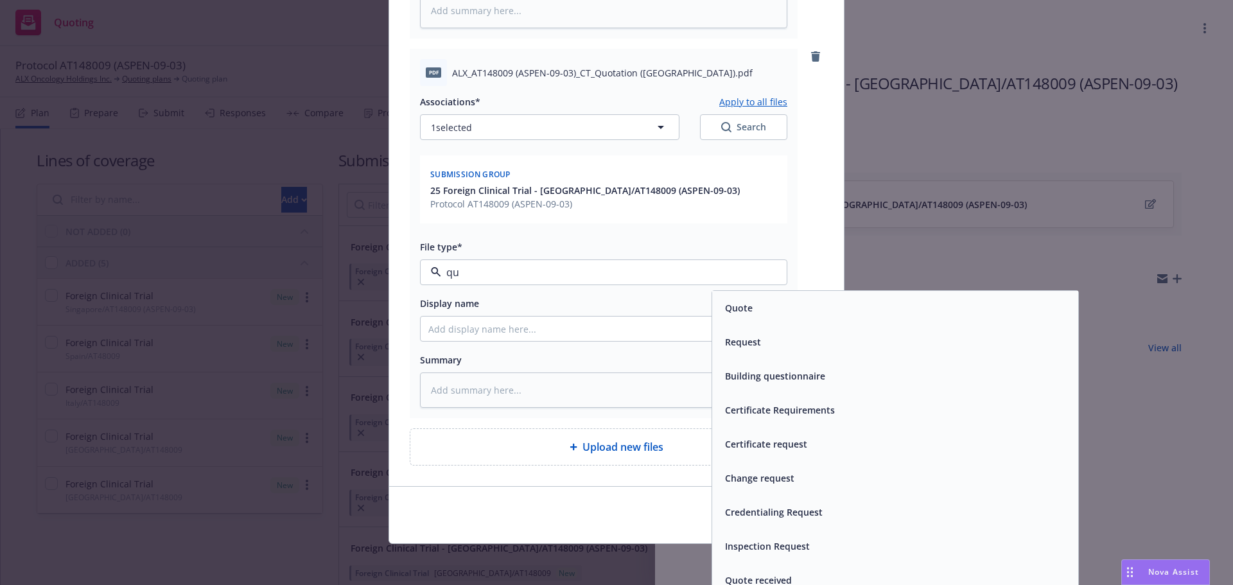
click at [748, 315] on div "Quote" at bounding box center [737, 308] width 35 height 19
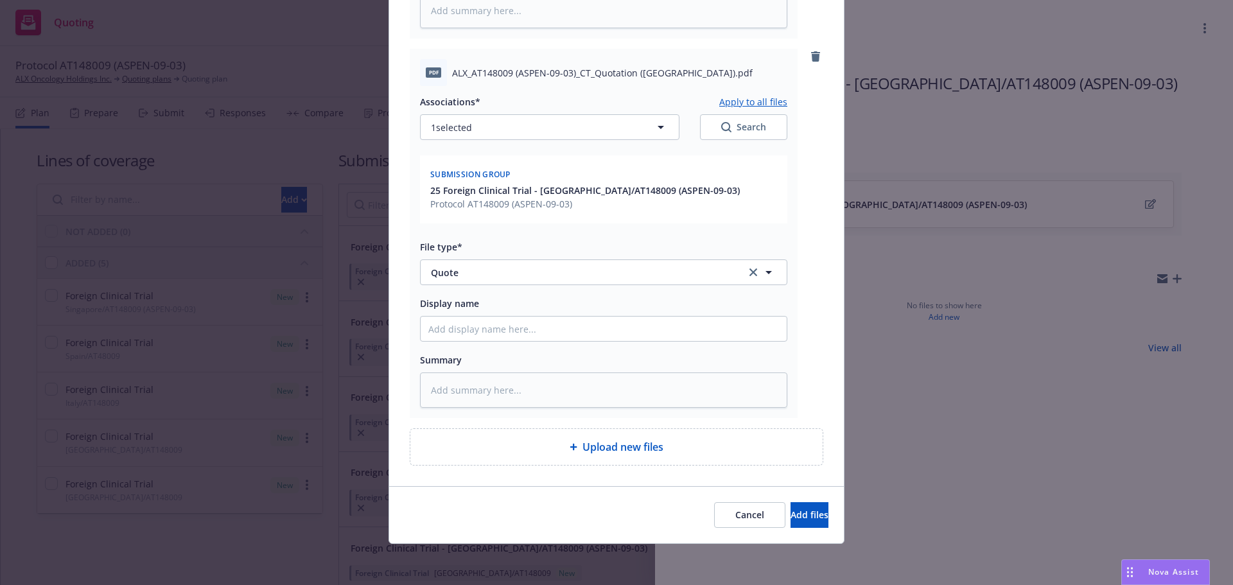
type textarea "x"
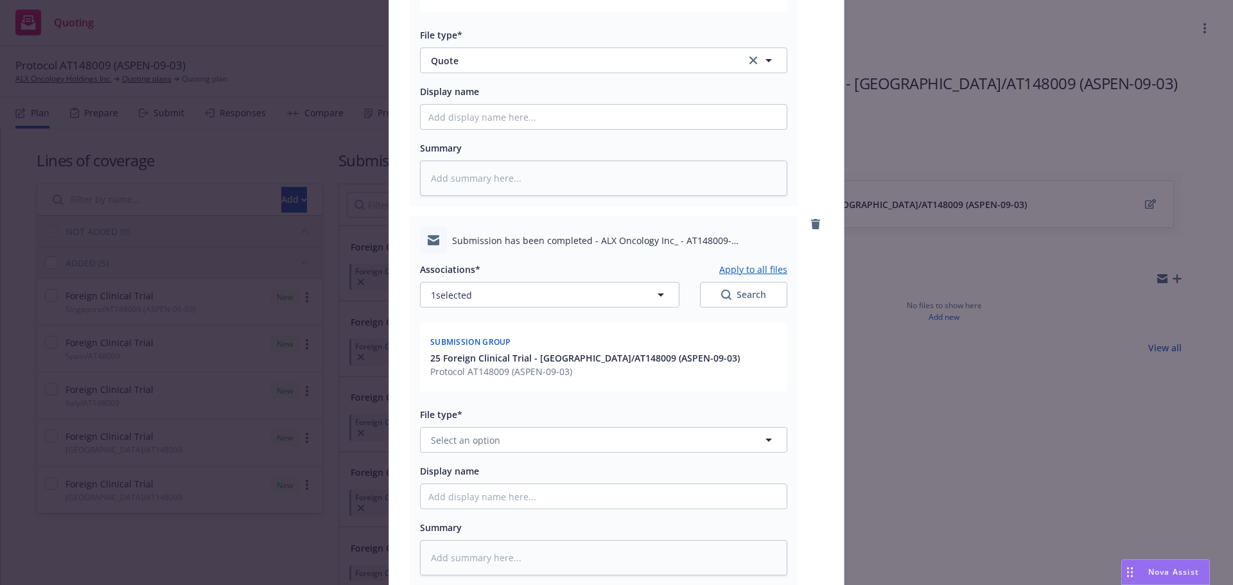
scroll to position [816, 0]
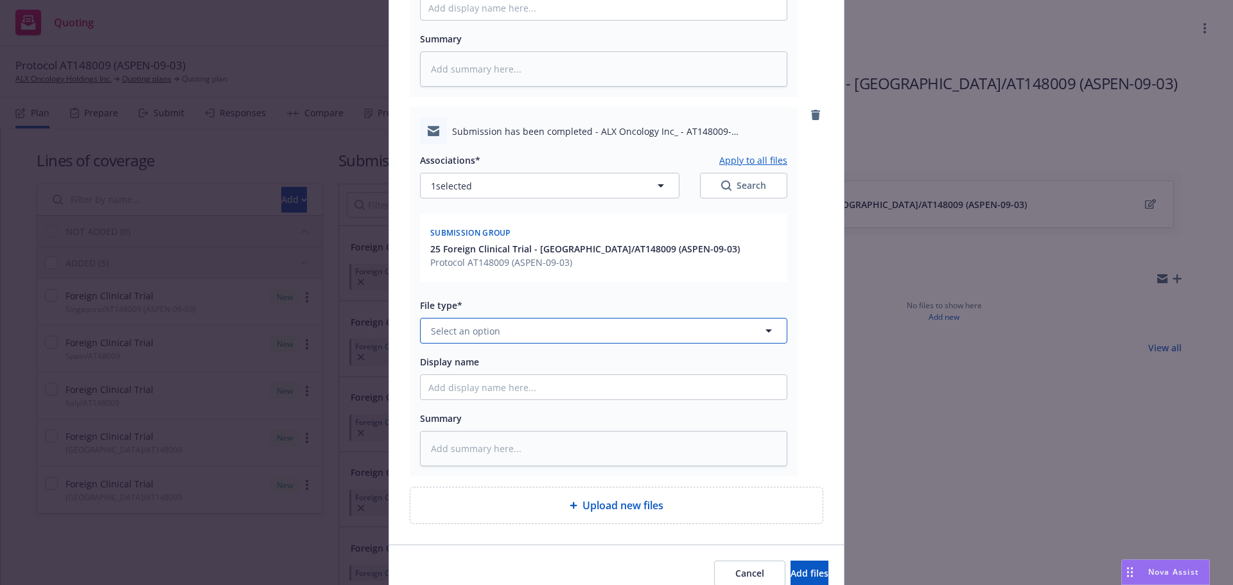
click at [489, 329] on span "Select an option" at bounding box center [465, 330] width 69 height 13
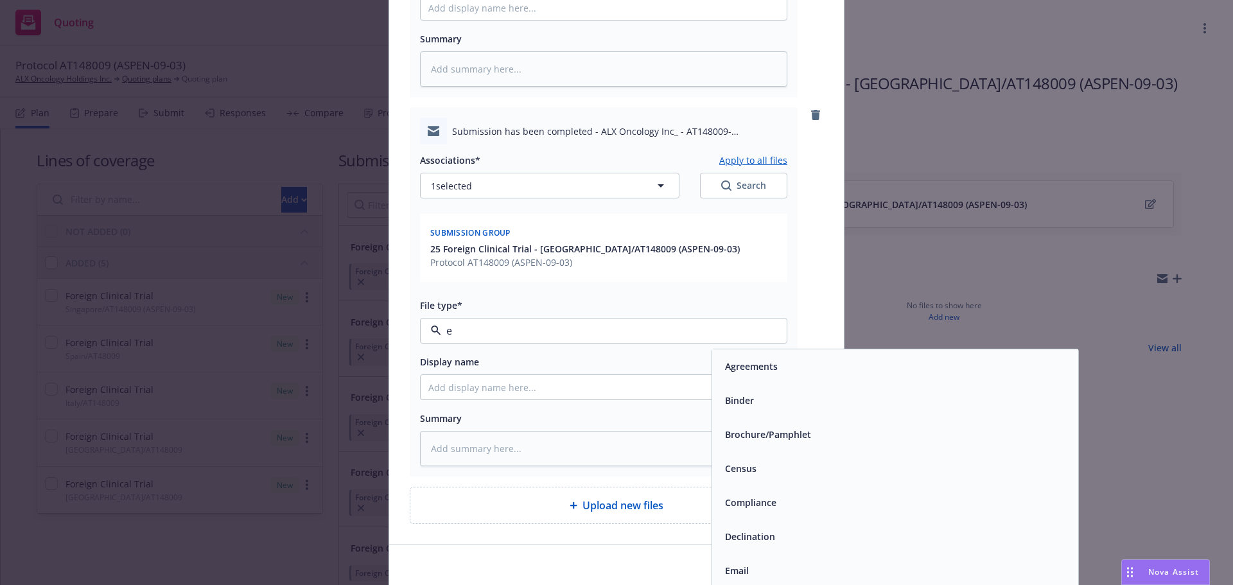
type input "em"
click at [805, 396] on div "Email" at bounding box center [895, 400] width 351 height 19
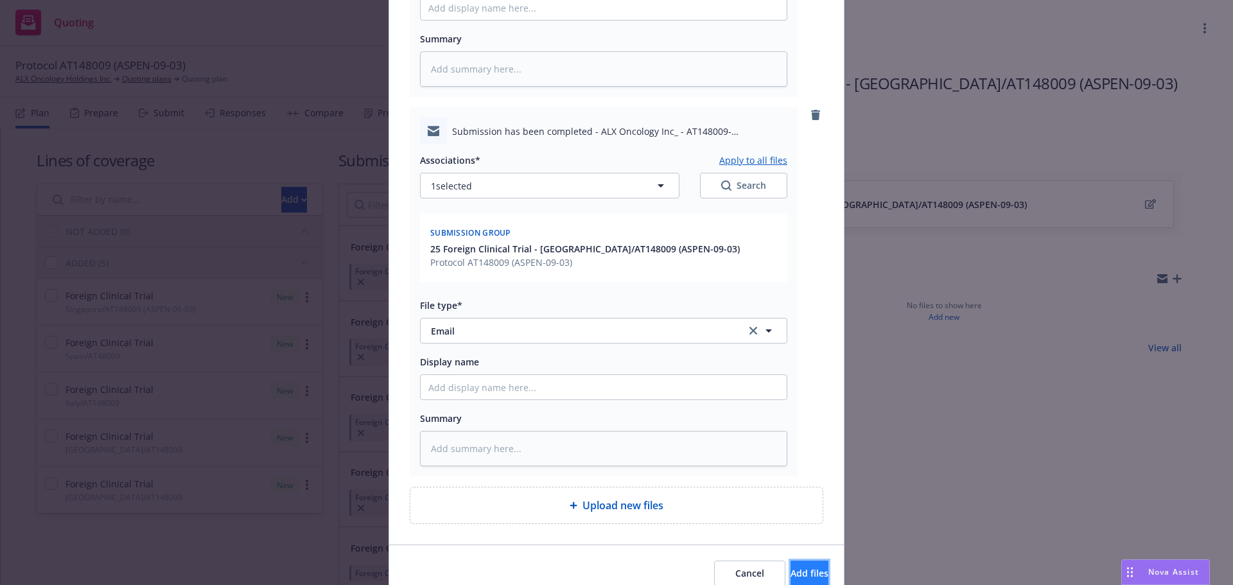
click at [794, 581] on button "Add files" at bounding box center [810, 574] width 38 height 26
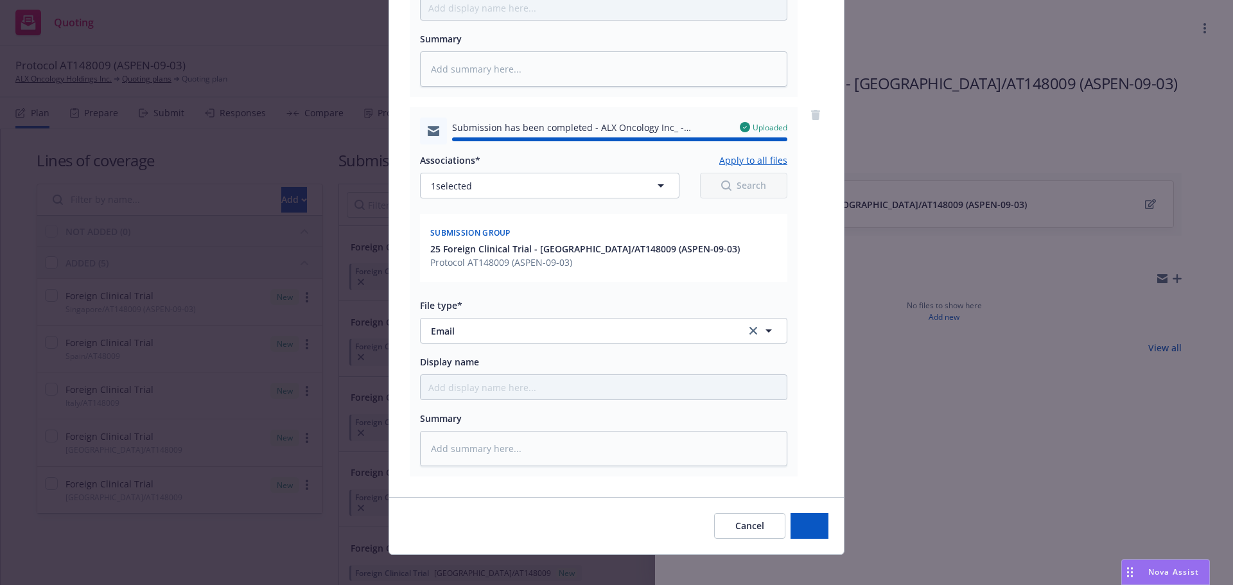
type textarea "x"
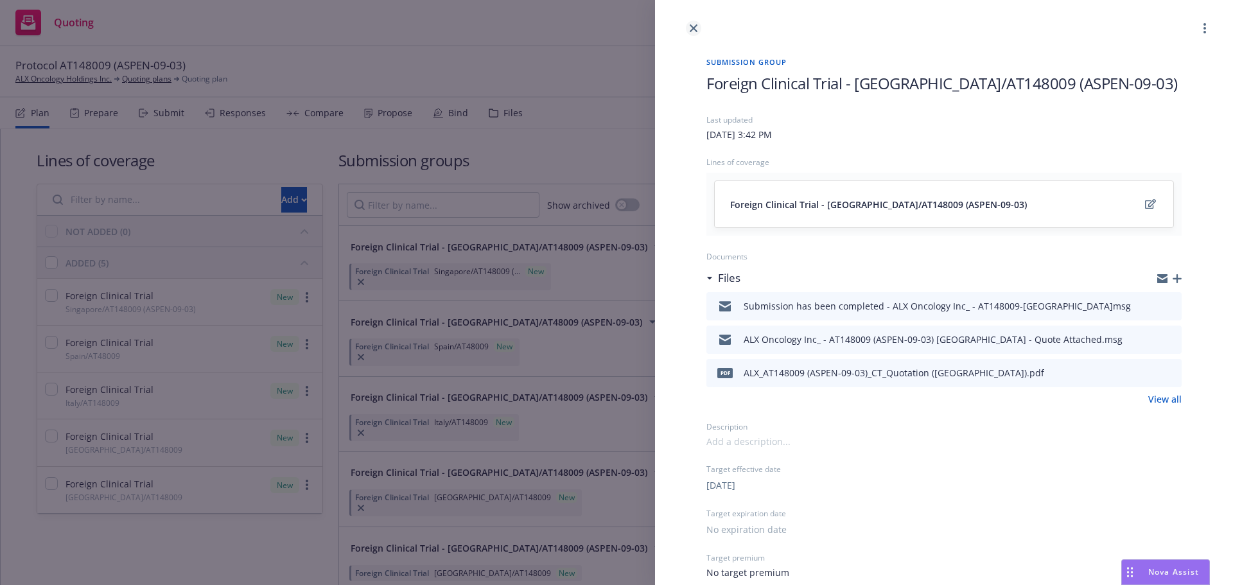
click at [696, 24] on icon "close" at bounding box center [694, 28] width 8 height 8
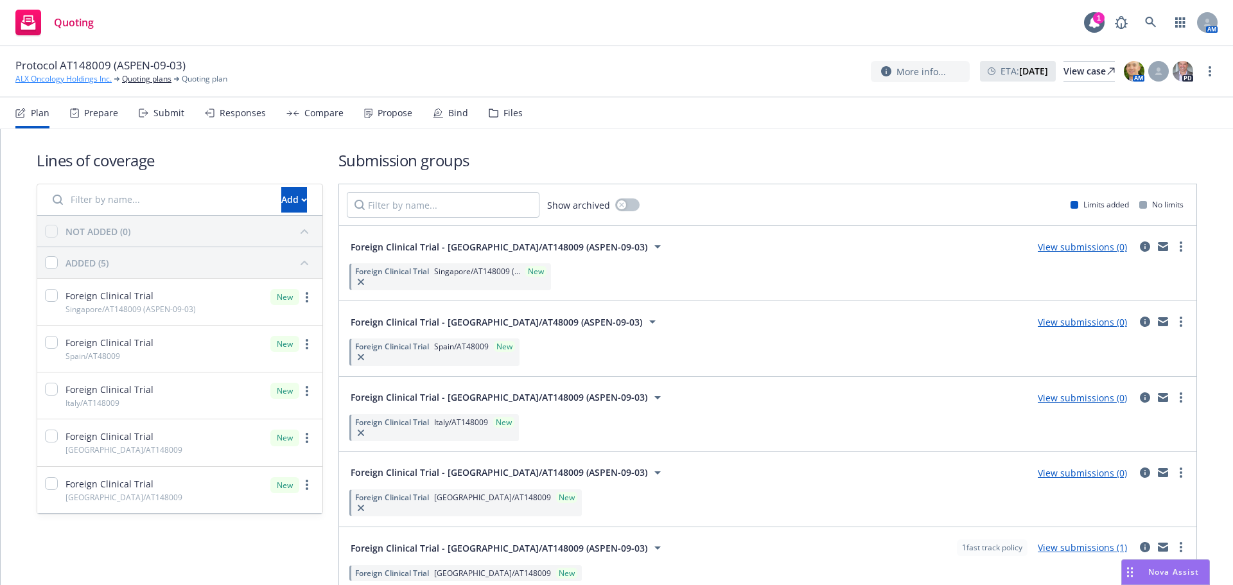
click at [55, 83] on link "ALX Oncology Holdings Inc." at bounding box center [63, 79] width 96 height 12
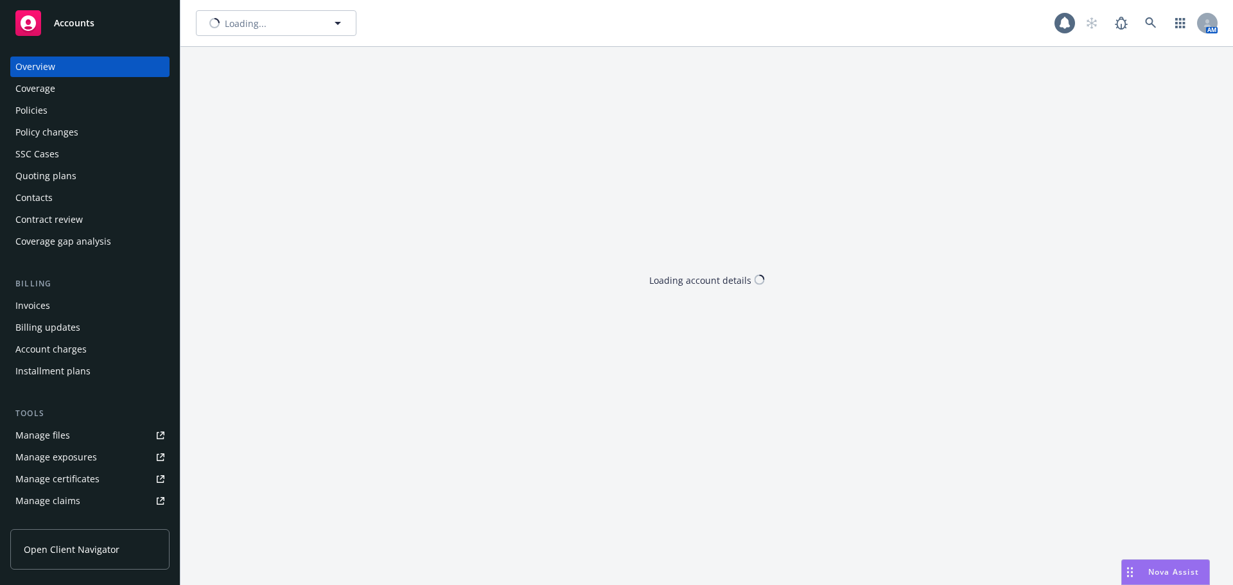
type input "ALX Oncology Holdings Inc."
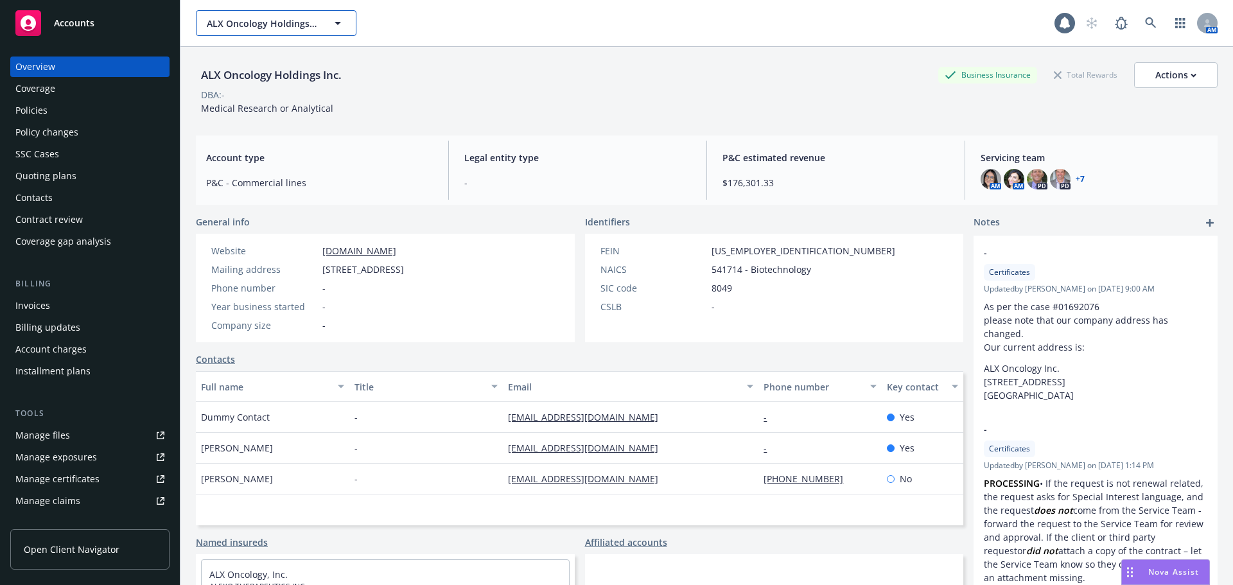
click at [272, 22] on span "ALX Oncology Holdings Inc." at bounding box center [262, 23] width 111 height 13
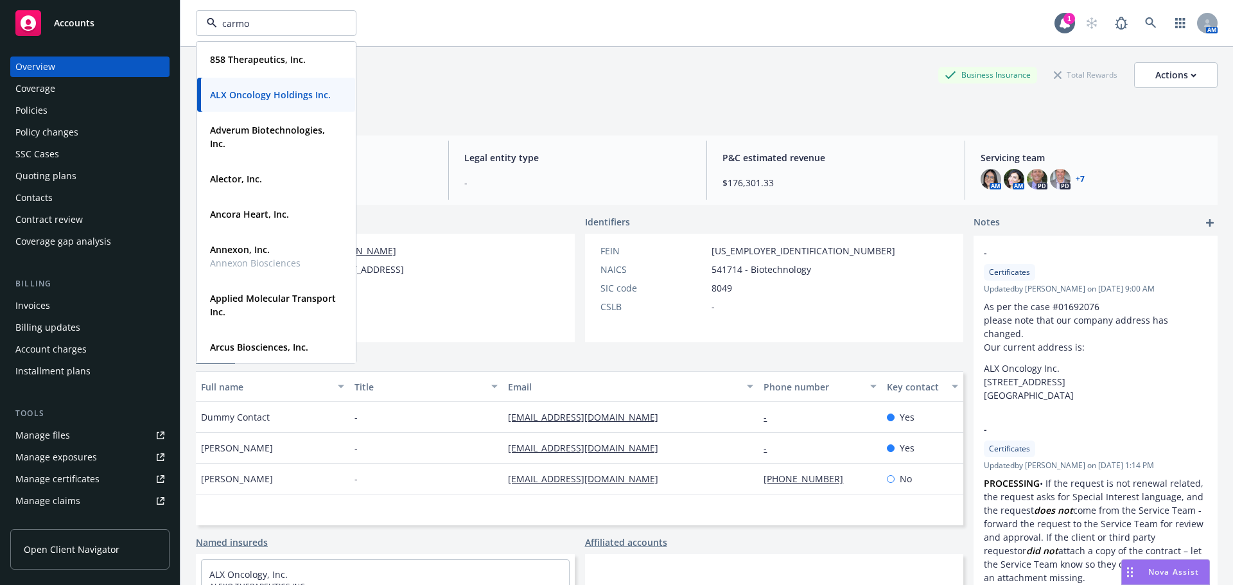
type input "carmot"
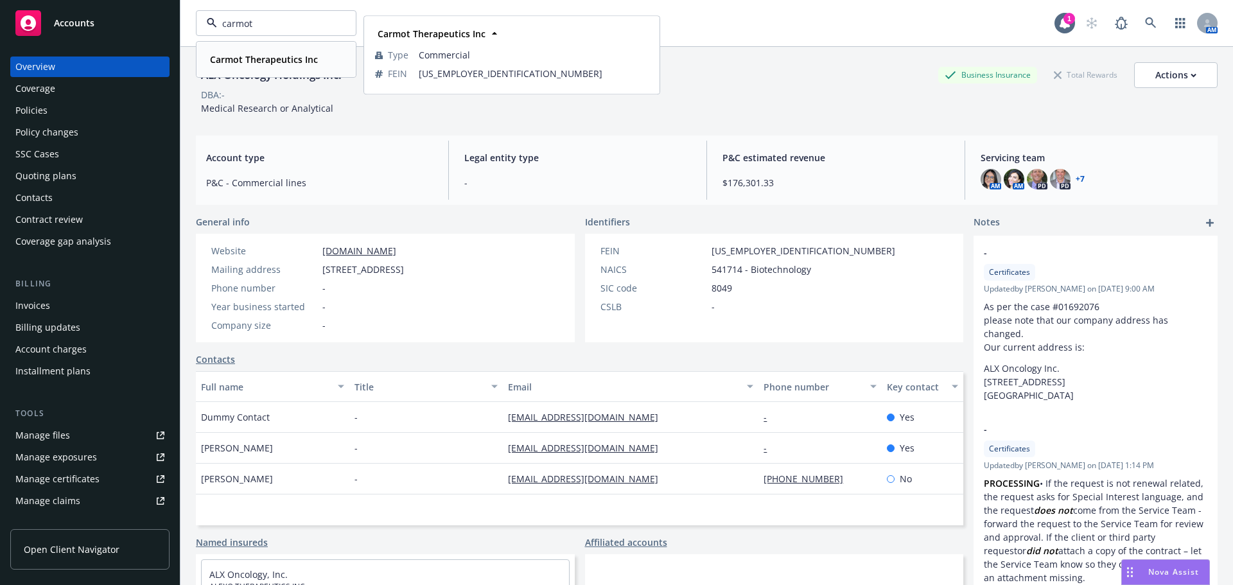
click at [258, 50] on div "Carmot Therapeutics Inc" at bounding box center [263, 59] width 116 height 19
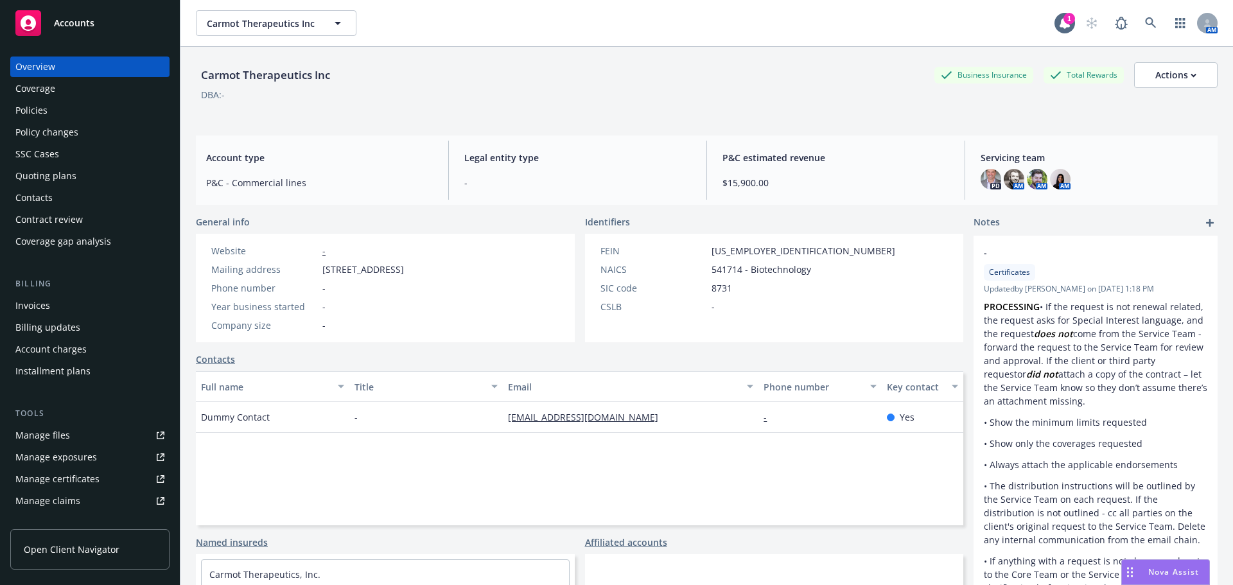
click at [67, 76] on div "Overview" at bounding box center [89, 67] width 149 height 21
click at [62, 118] on div "Policies" at bounding box center [89, 110] width 149 height 21
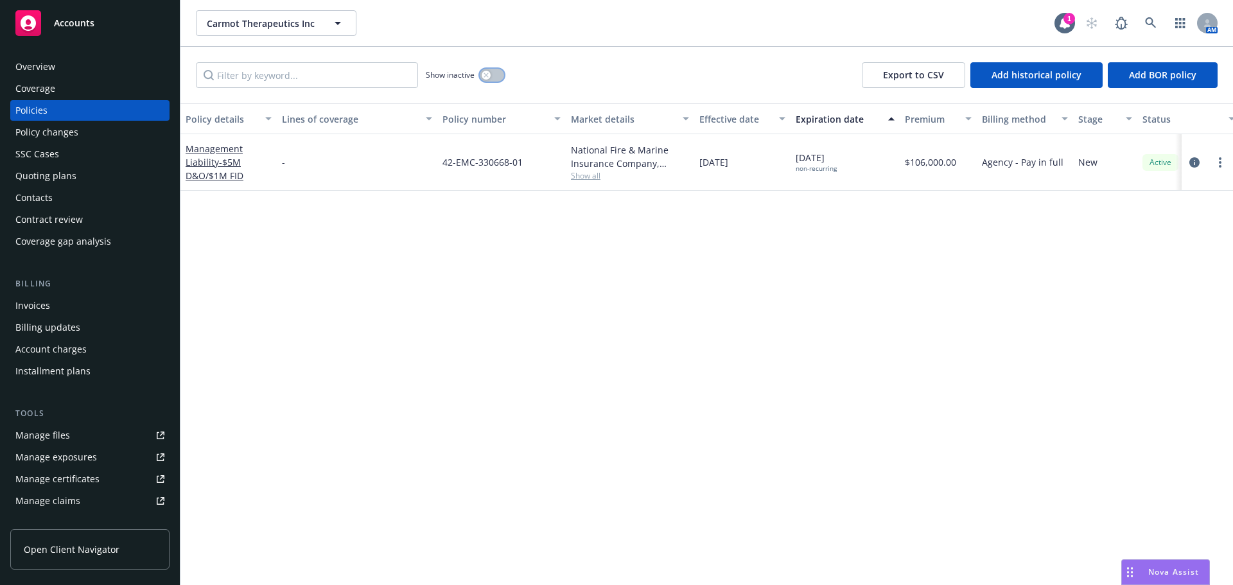
click at [488, 76] on icon "button" at bounding box center [486, 75] width 5 height 5
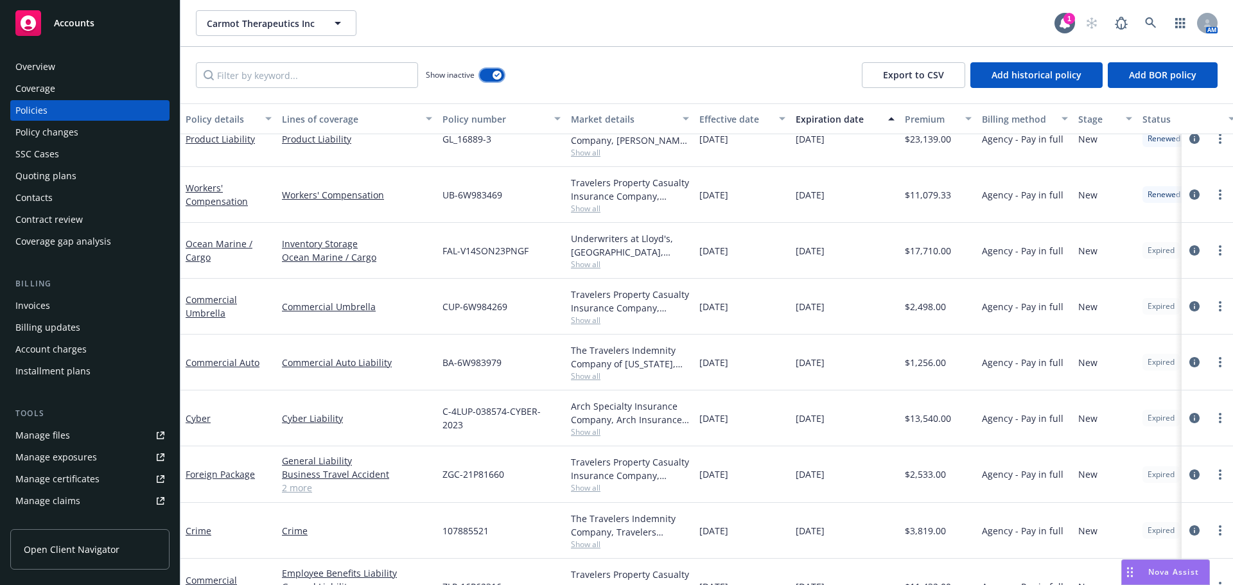
scroll to position [689, 0]
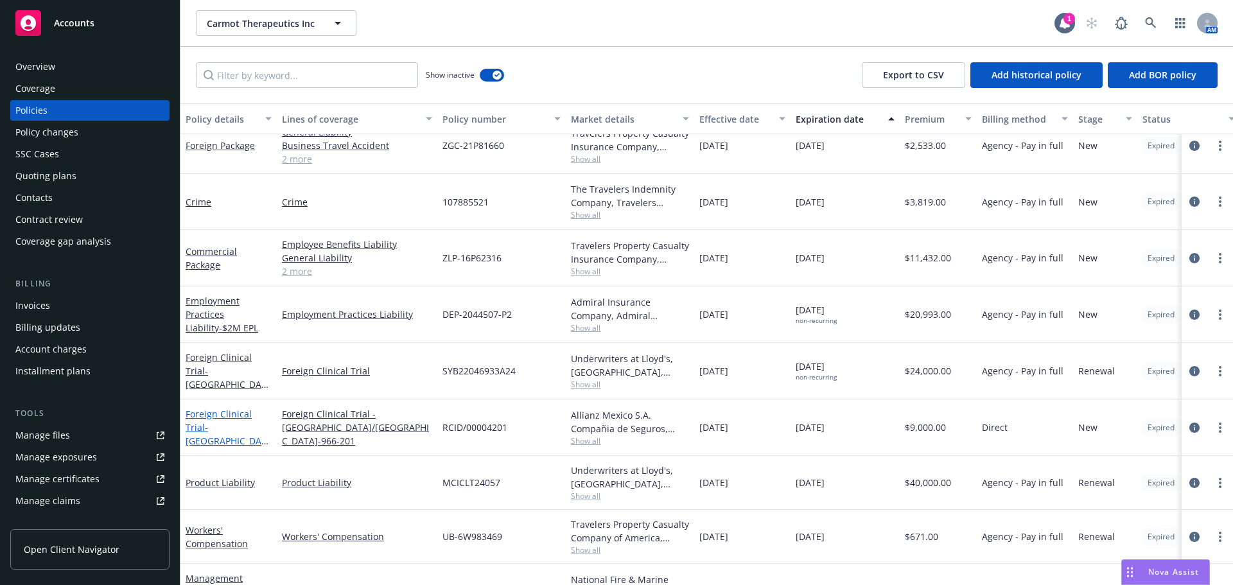
click at [239, 435] on span "- Mexico/CT-996-201" at bounding box center [227, 447] width 83 height 53
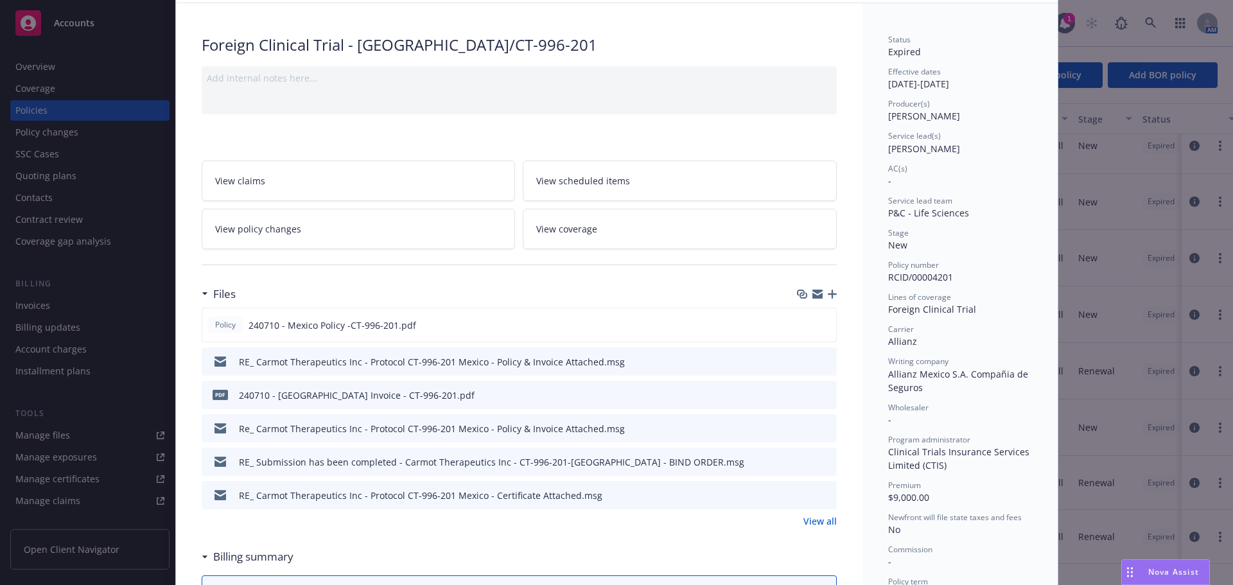
scroll to position [128, 0]
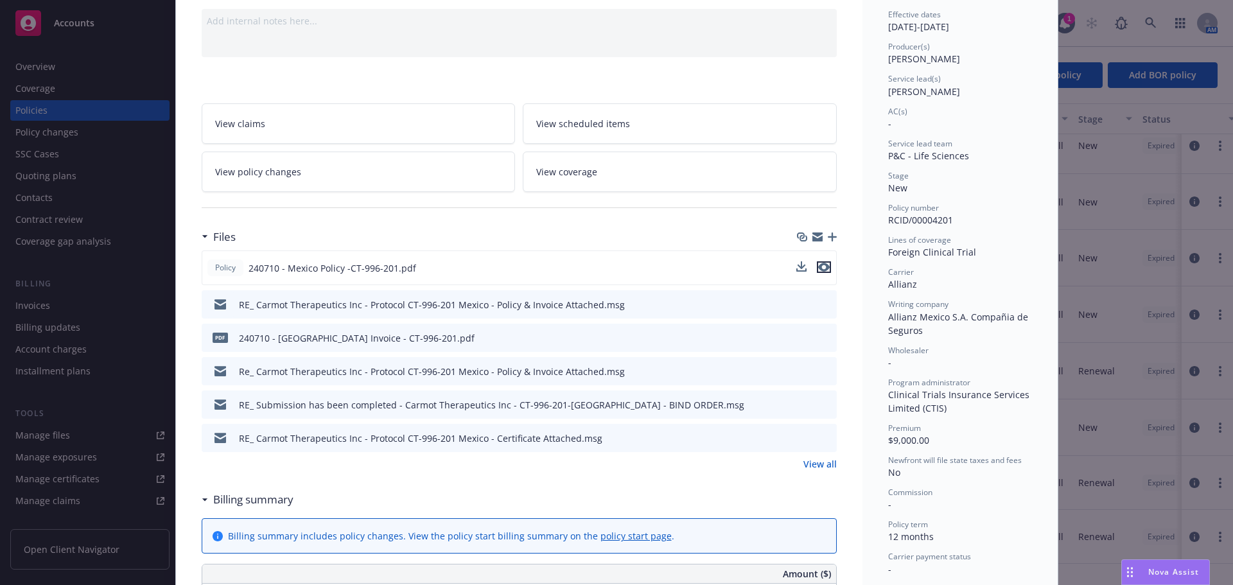
click at [819, 267] on icon "preview file" at bounding box center [824, 267] width 12 height 9
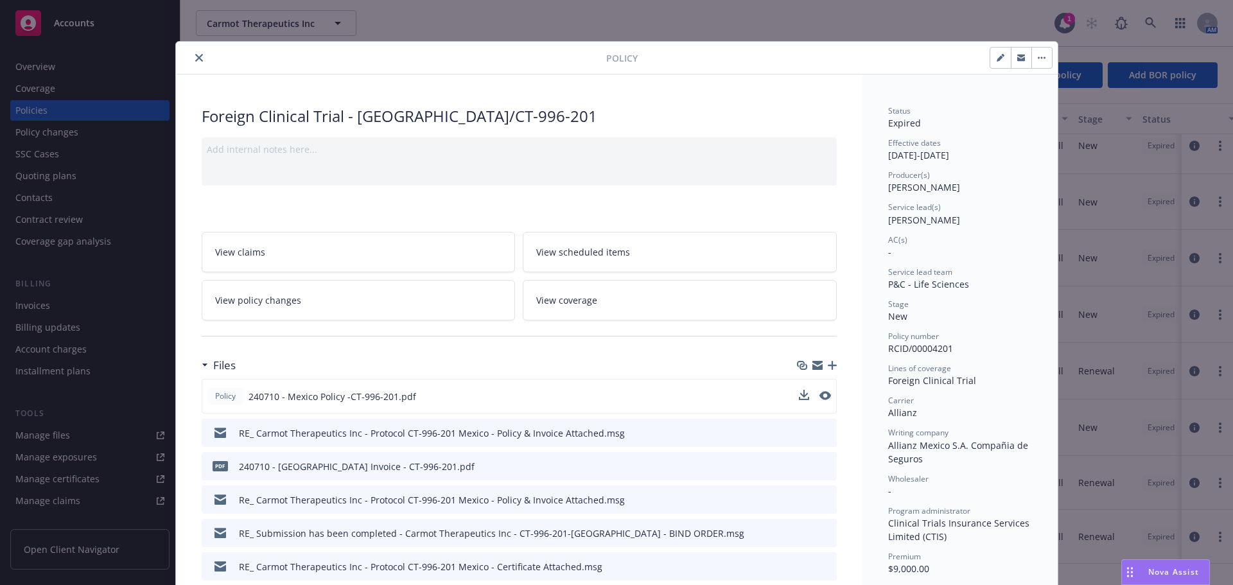
click at [191, 53] on button "close" at bounding box center [198, 57] width 15 height 15
click at [268, 29] on span "Carmot Therapeutics Inc" at bounding box center [262, 23] width 111 height 13
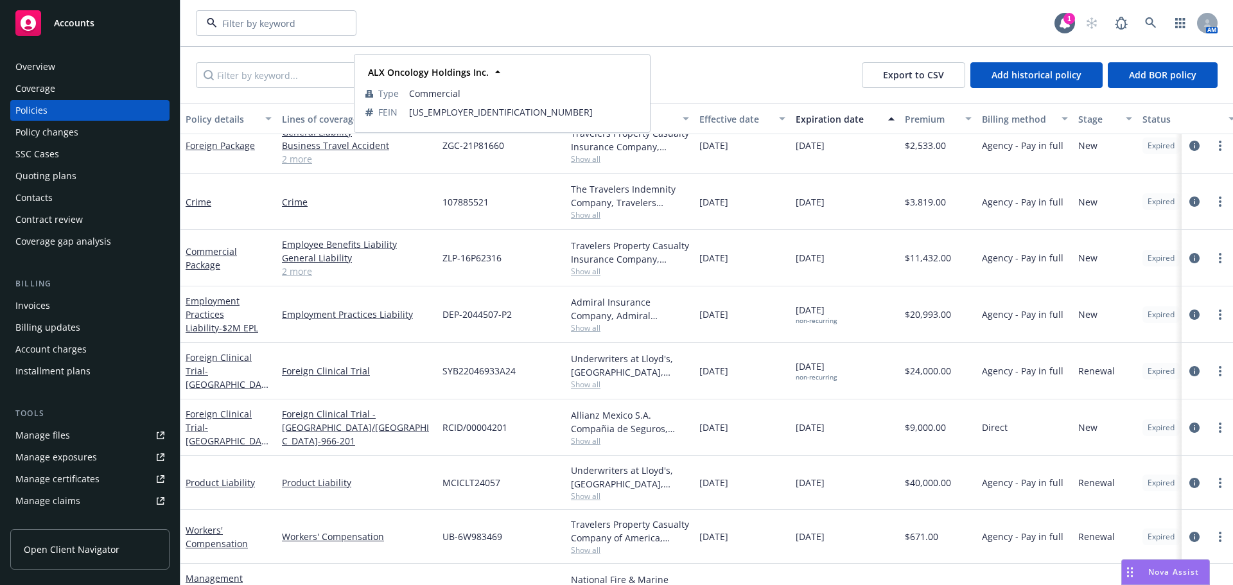
click at [281, 91] on strong "ALX Oncology Holdings Inc." at bounding box center [270, 95] width 121 height 12
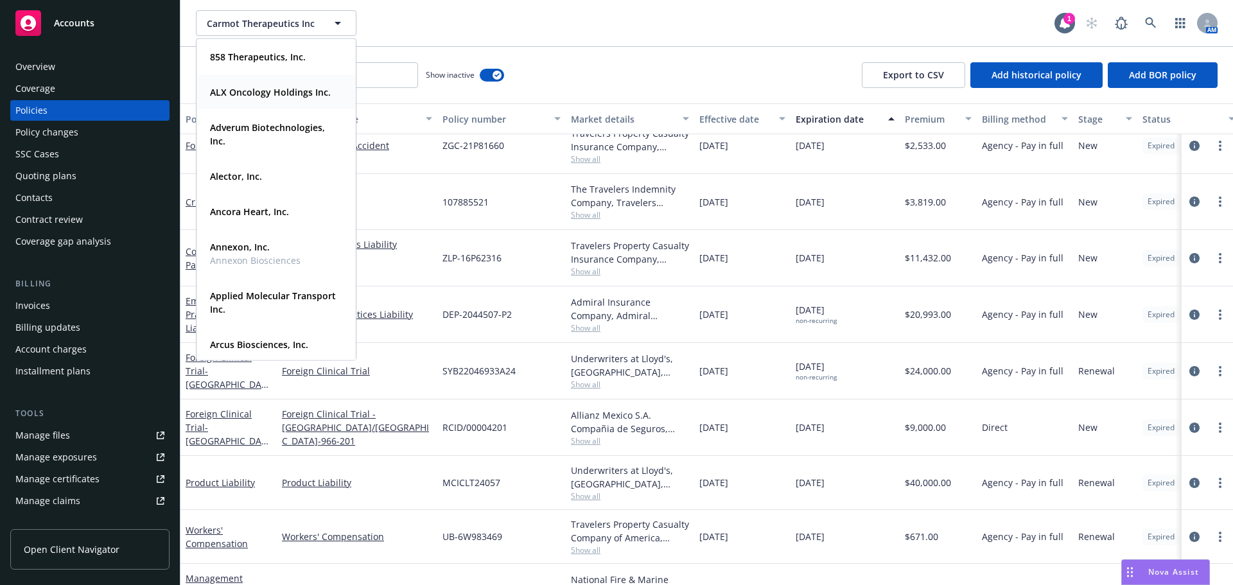
scroll to position [680, 0]
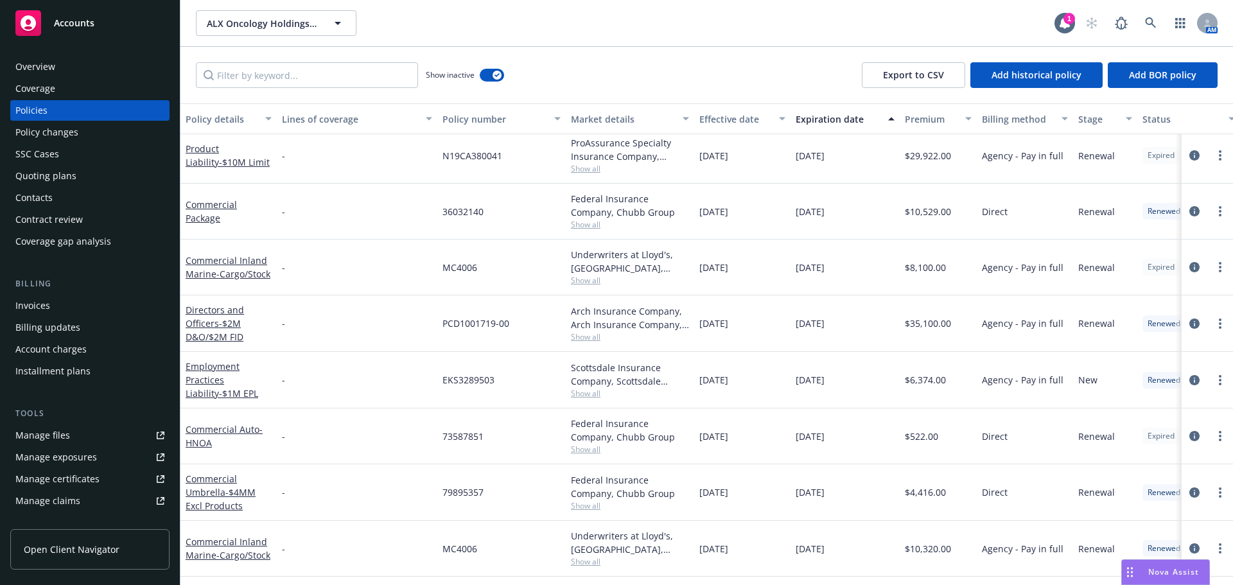
click at [98, 181] on div "Quoting plans" at bounding box center [89, 176] width 149 height 21
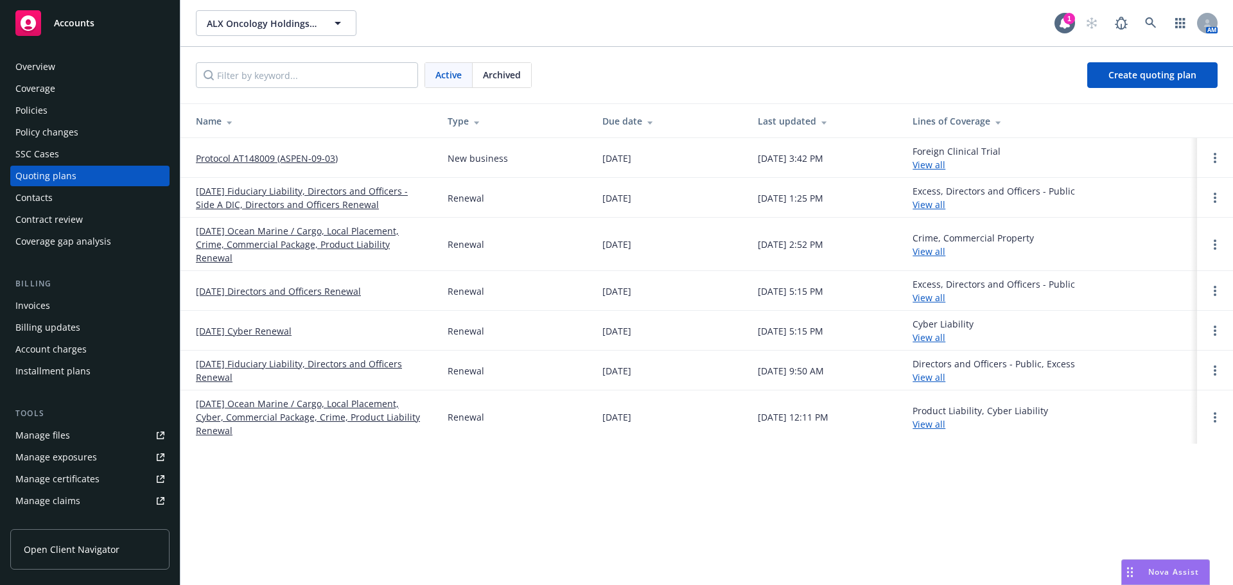
click at [314, 156] on link "Protocol AT148009 (ASPEN-09-03)" at bounding box center [267, 158] width 142 height 13
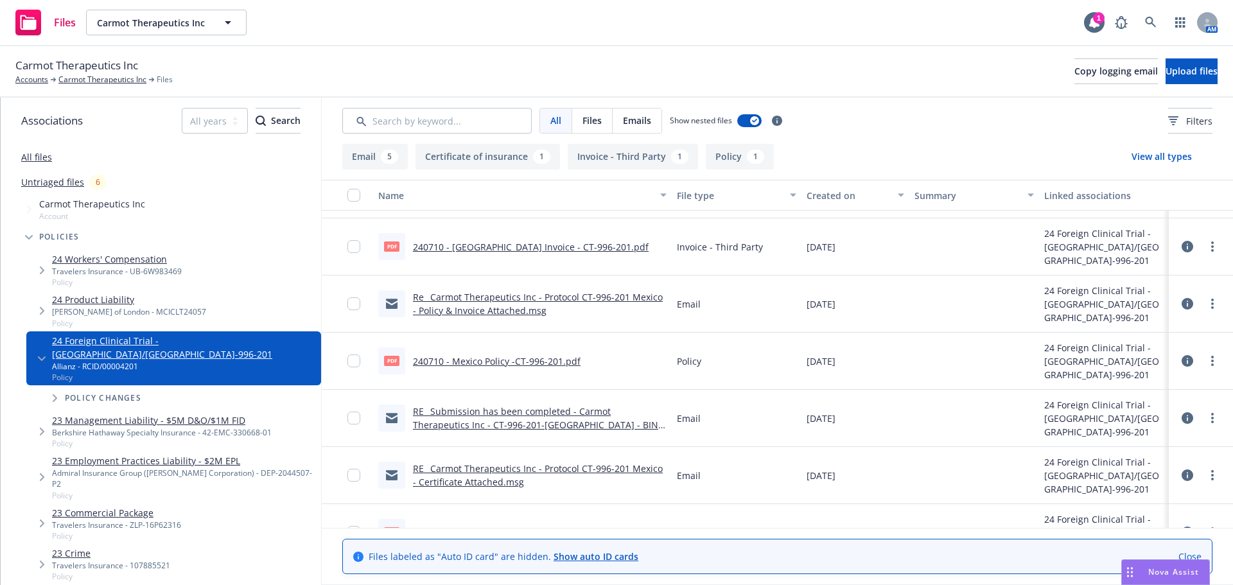
scroll to position [139, 0]
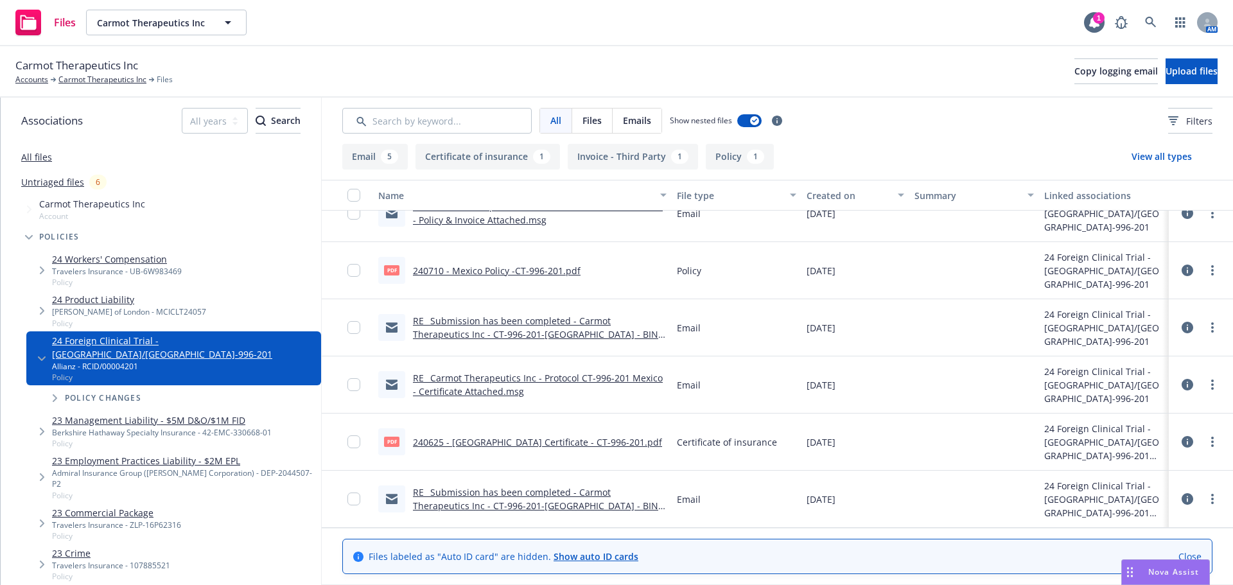
click at [539, 440] on link "240625 - [GEOGRAPHIC_DATA] Certificate - CT-996-201.pdf" at bounding box center [537, 442] width 249 height 12
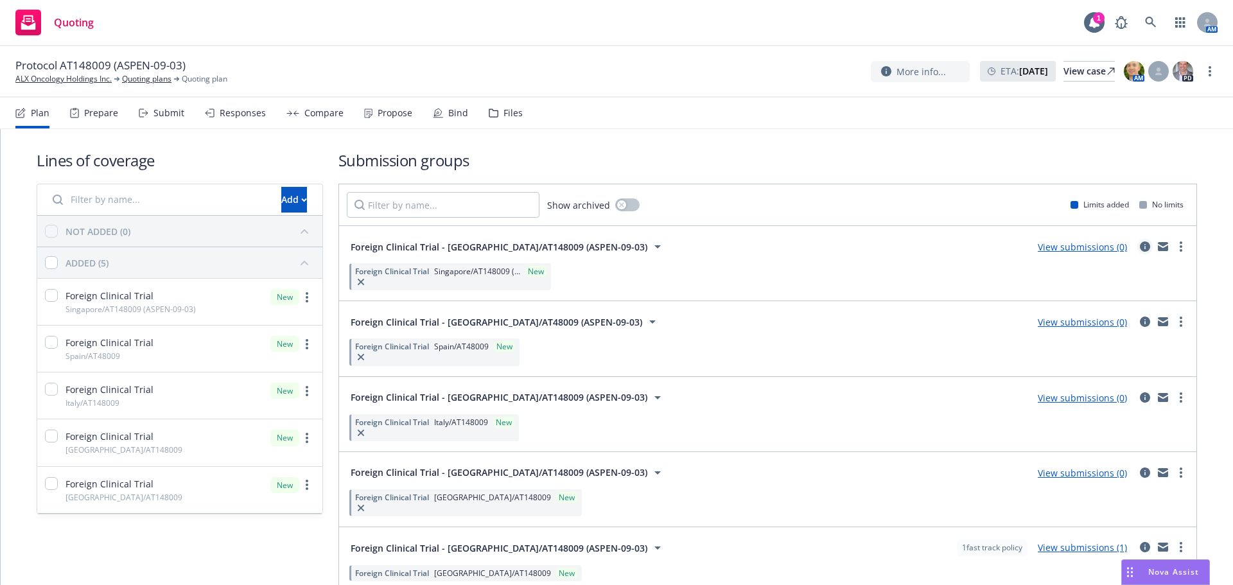
click at [1140, 249] on icon "circleInformation" at bounding box center [1145, 246] width 10 height 10
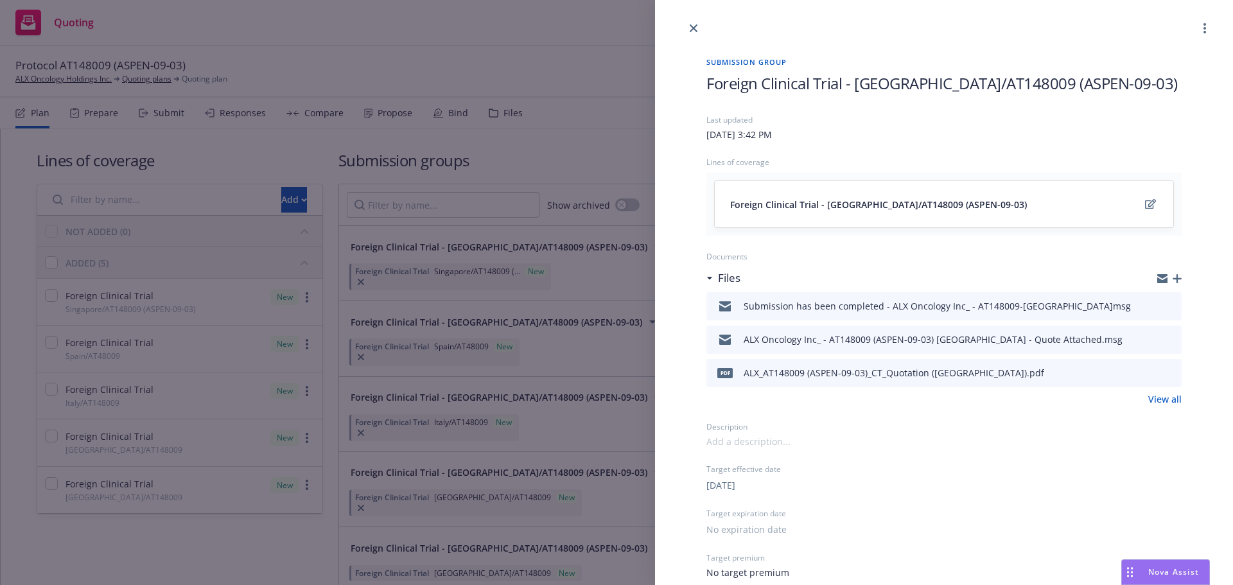
click at [1173, 279] on icon "button" at bounding box center [1177, 278] width 9 height 9
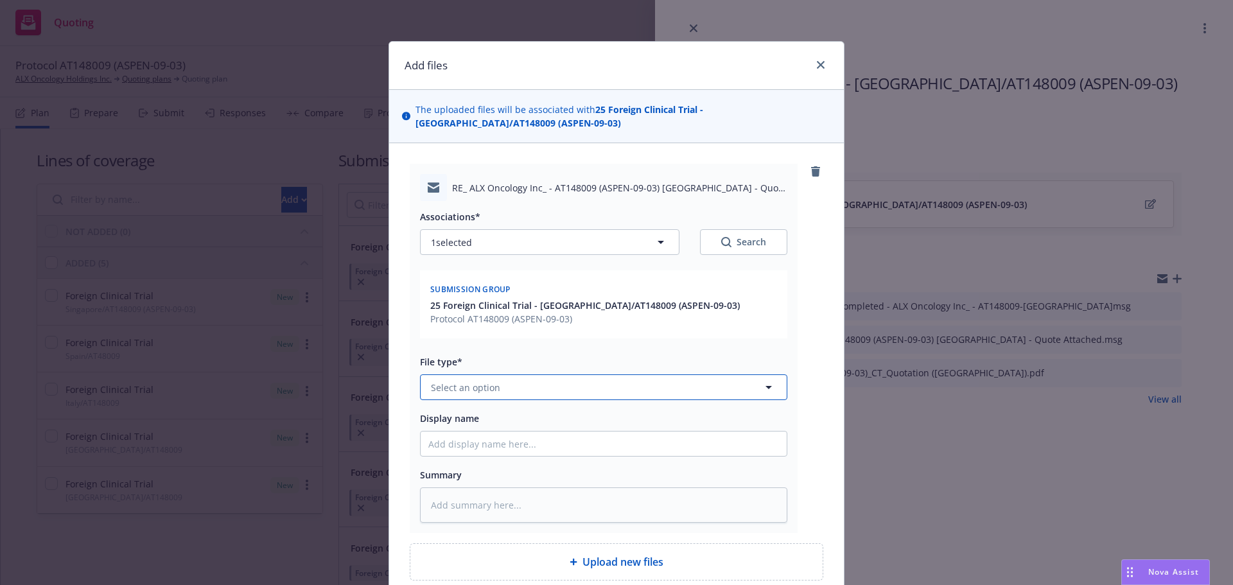
click at [529, 381] on button "Select an option" at bounding box center [603, 387] width 367 height 26
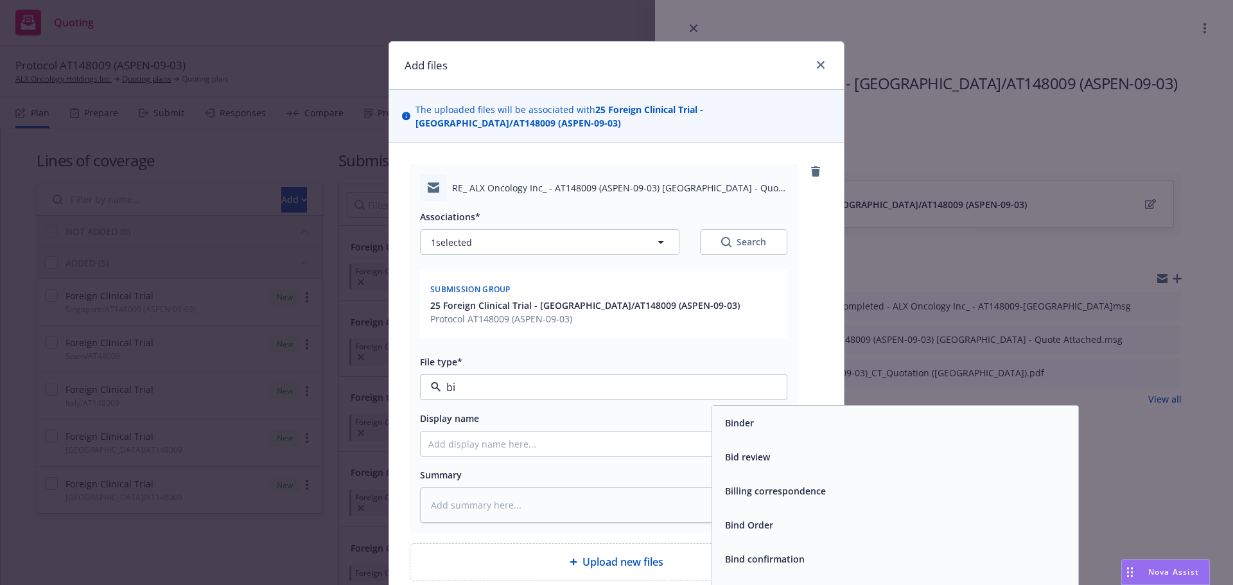
type input "bin"
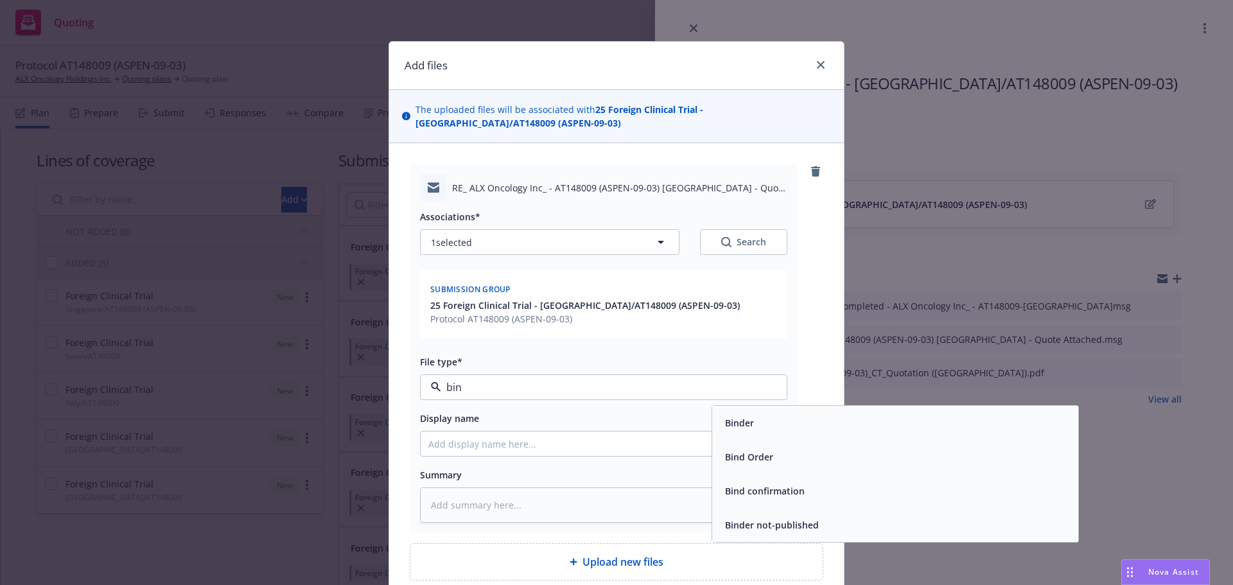
click at [774, 461] on div "Bind Order" at bounding box center [895, 457] width 351 height 19
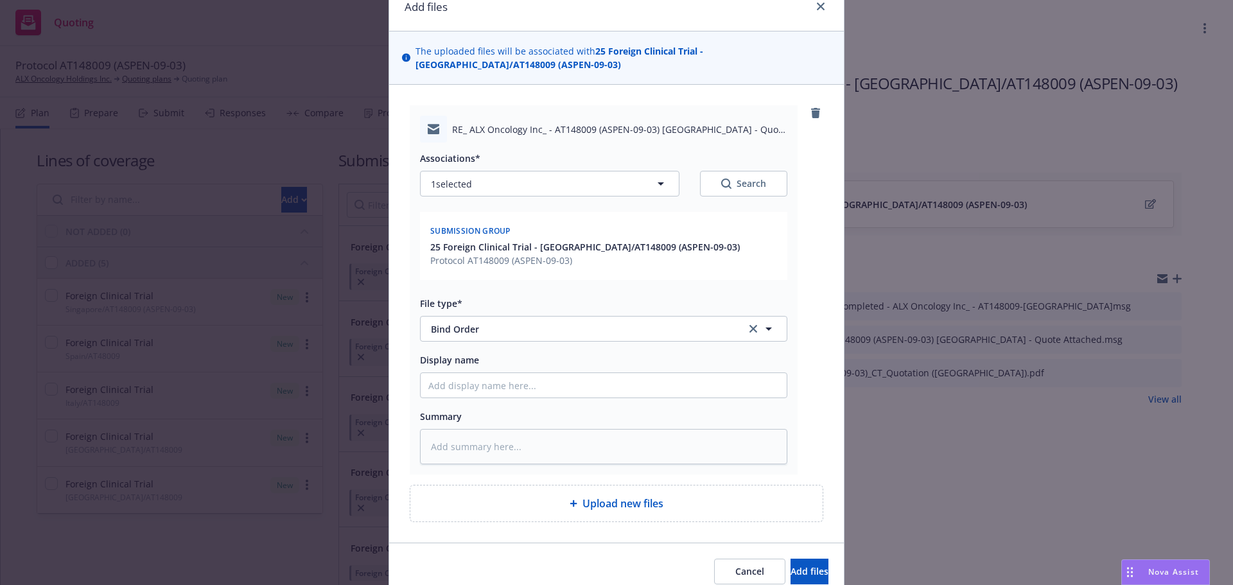
scroll to position [115, 0]
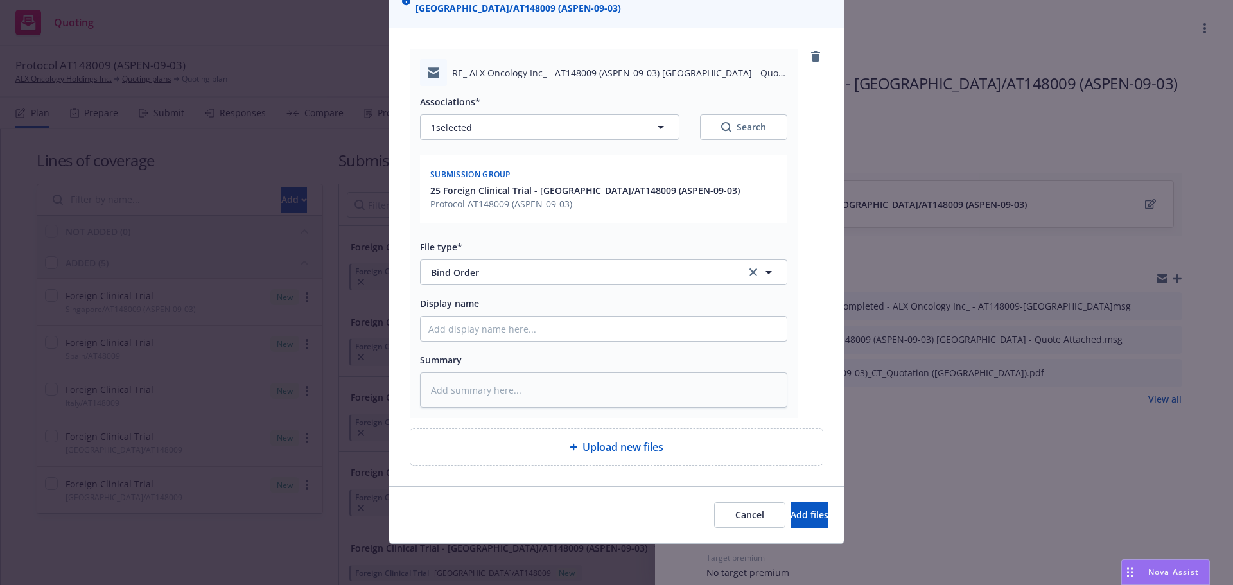
type textarea "x"
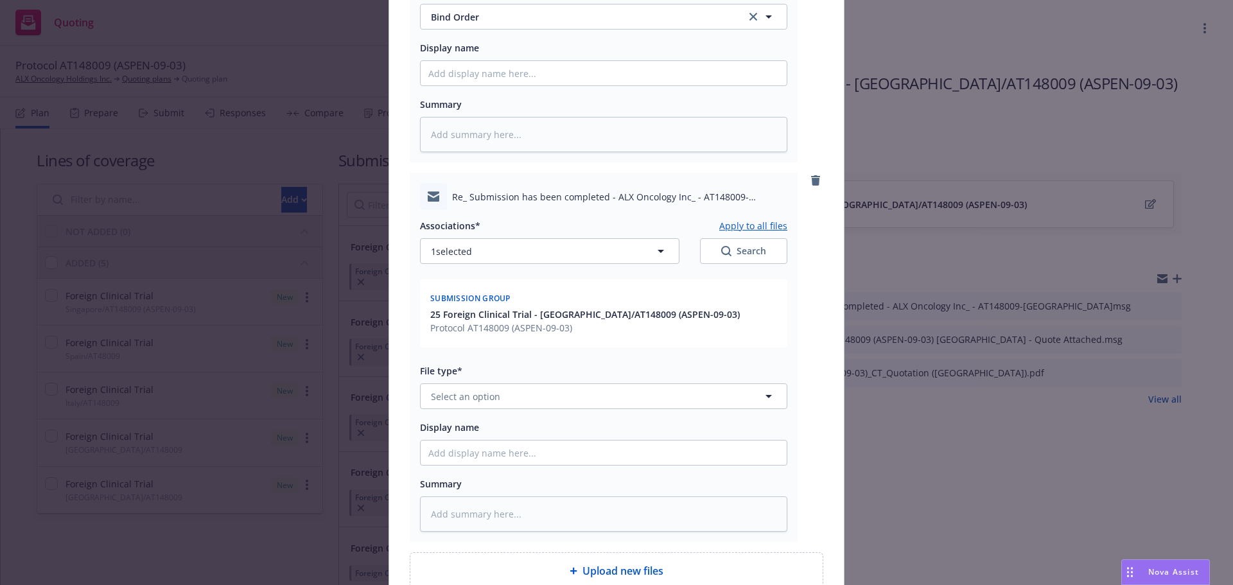
scroll to position [372, 0]
click at [502, 394] on button "Select an option" at bounding box center [603, 395] width 367 height 26
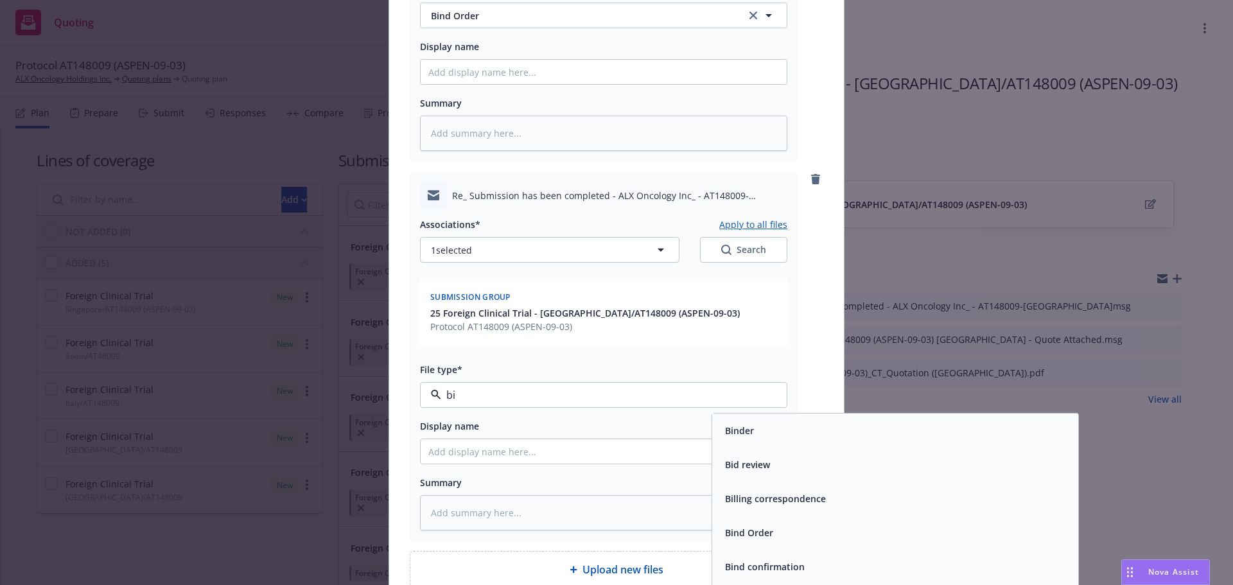
type input "bin"
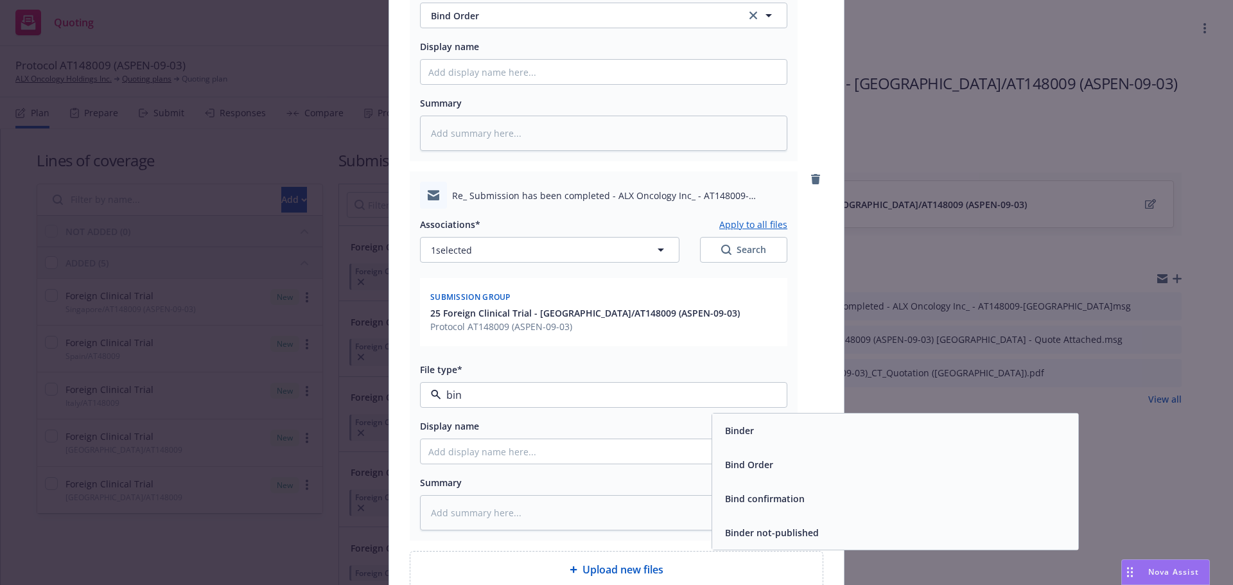
click at [762, 475] on div "Bind Order" at bounding box center [895, 465] width 366 height 34
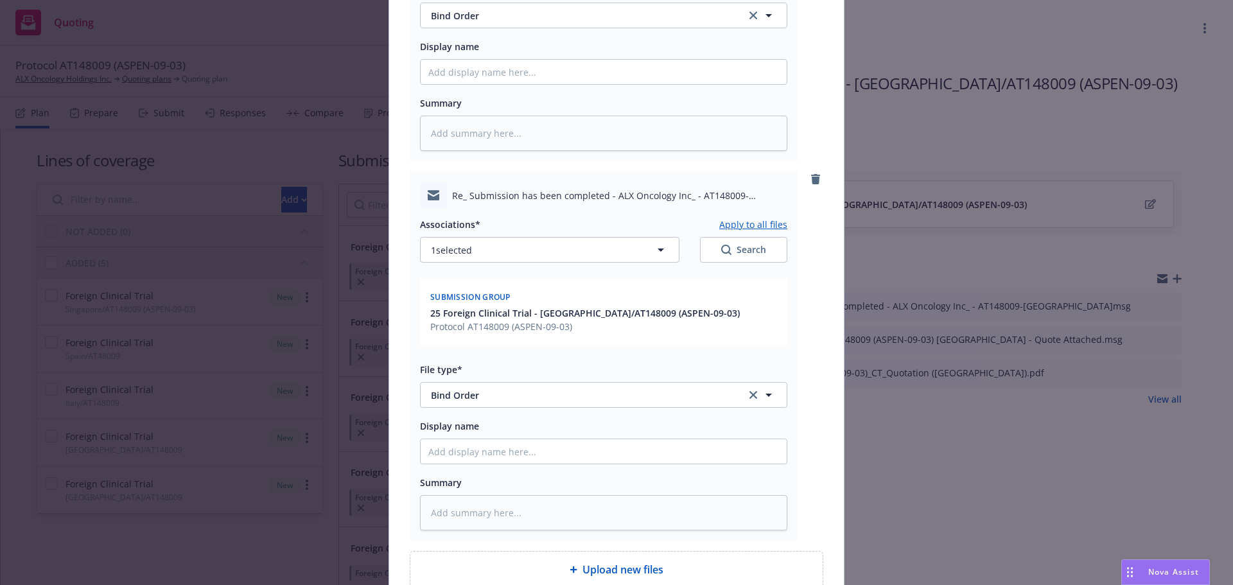
scroll to position [495, 0]
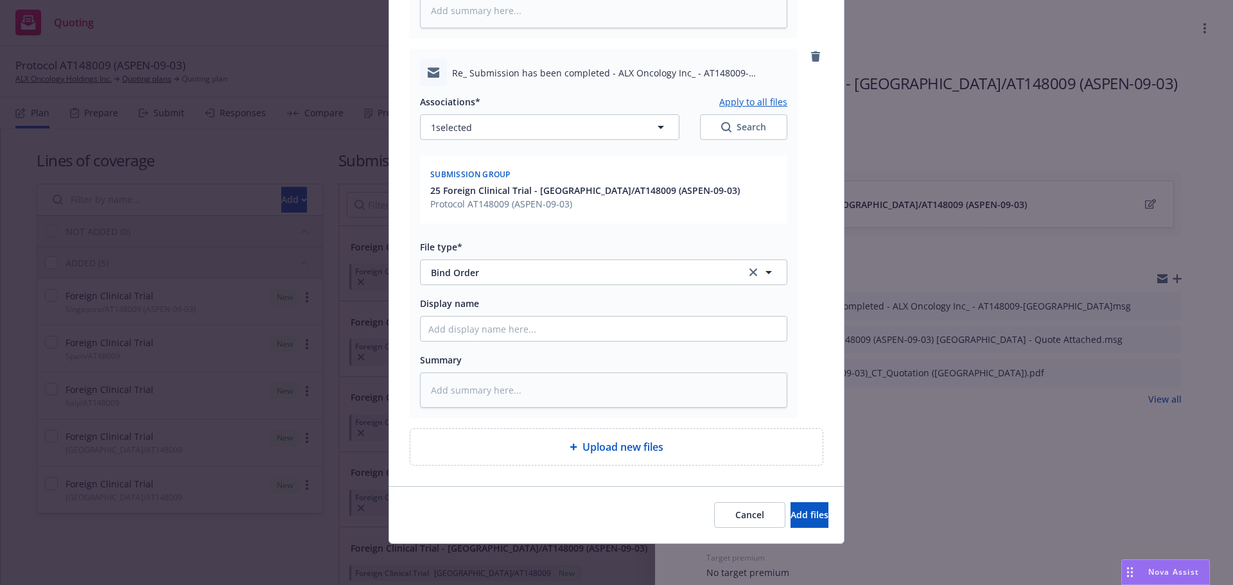
type textarea "x"
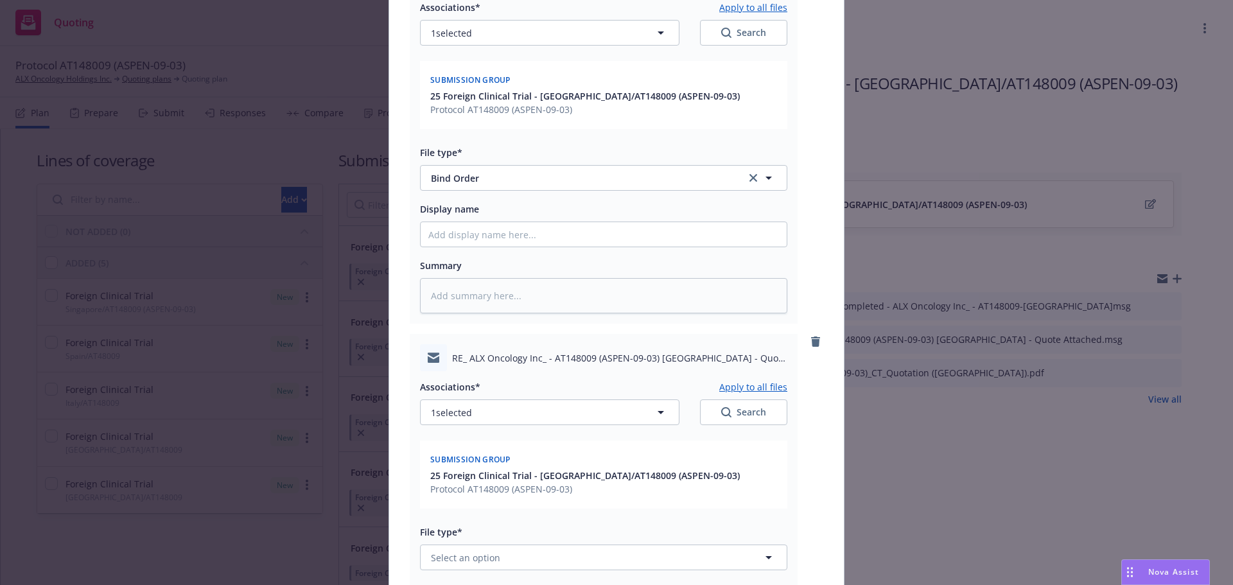
scroll to position [816, 0]
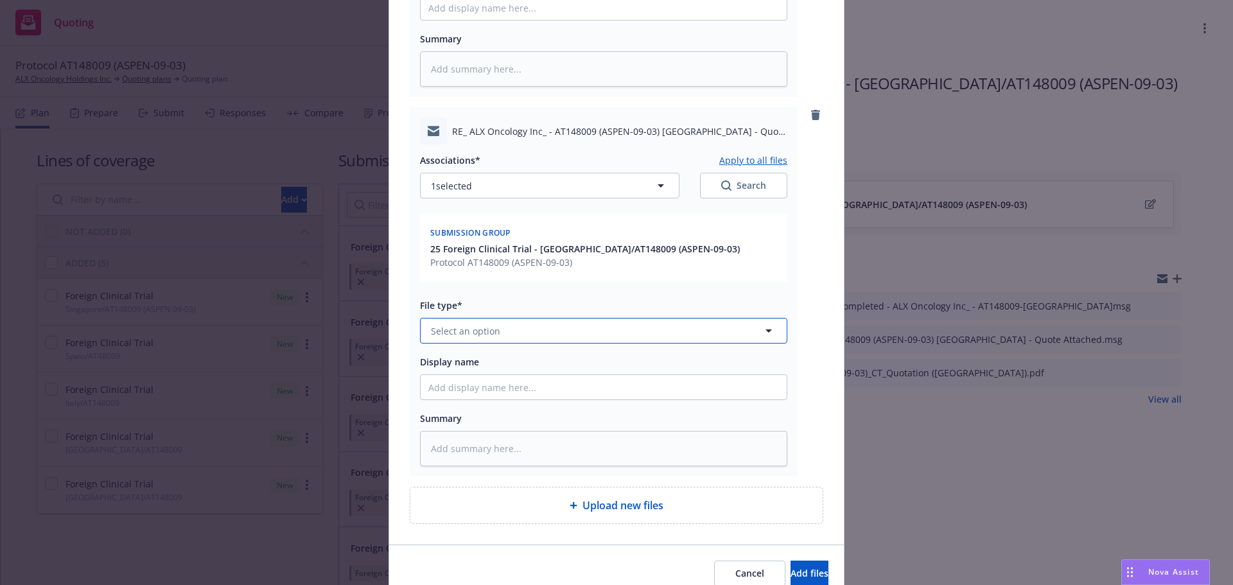
click at [504, 331] on button "Select an option" at bounding box center [603, 331] width 367 height 26
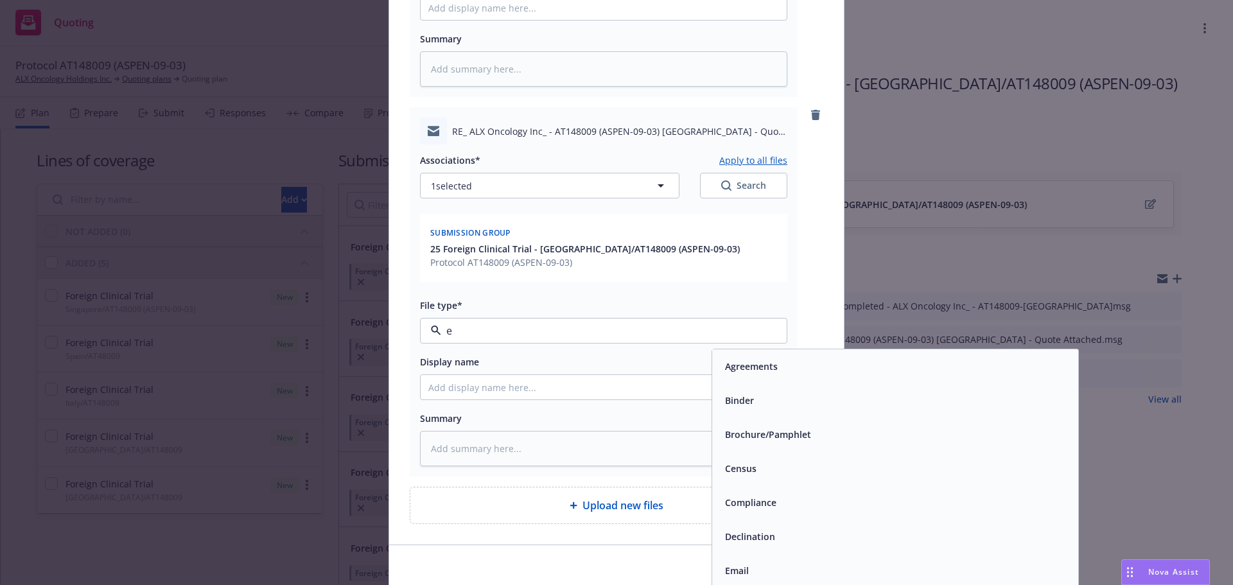
type input "em"
click at [776, 401] on div "Email" at bounding box center [895, 400] width 351 height 19
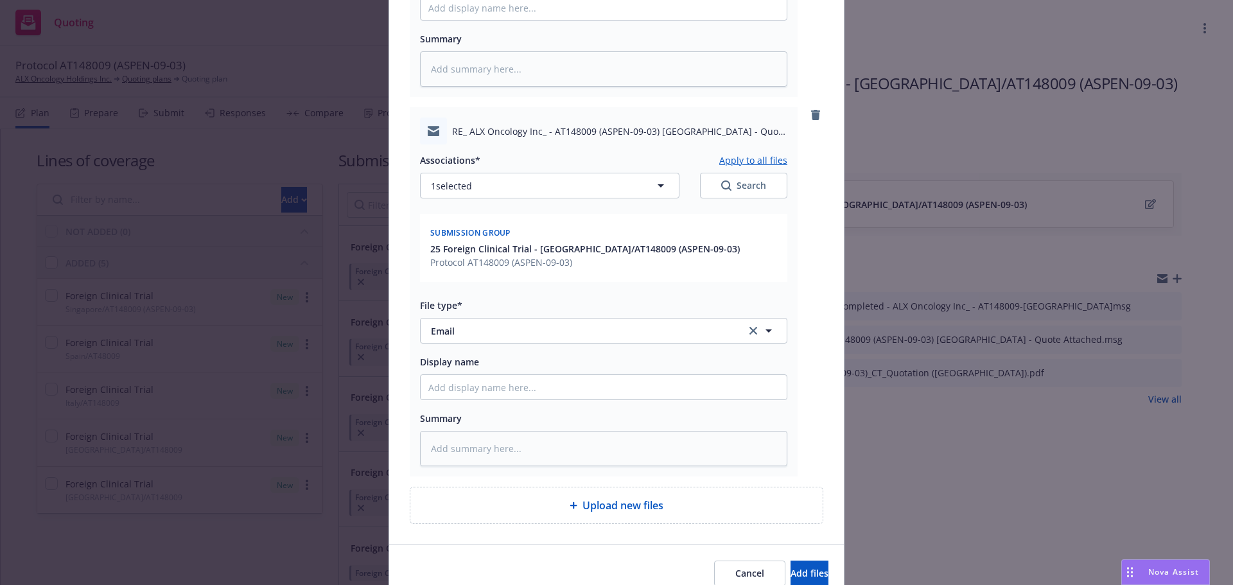
scroll to position [874, 0]
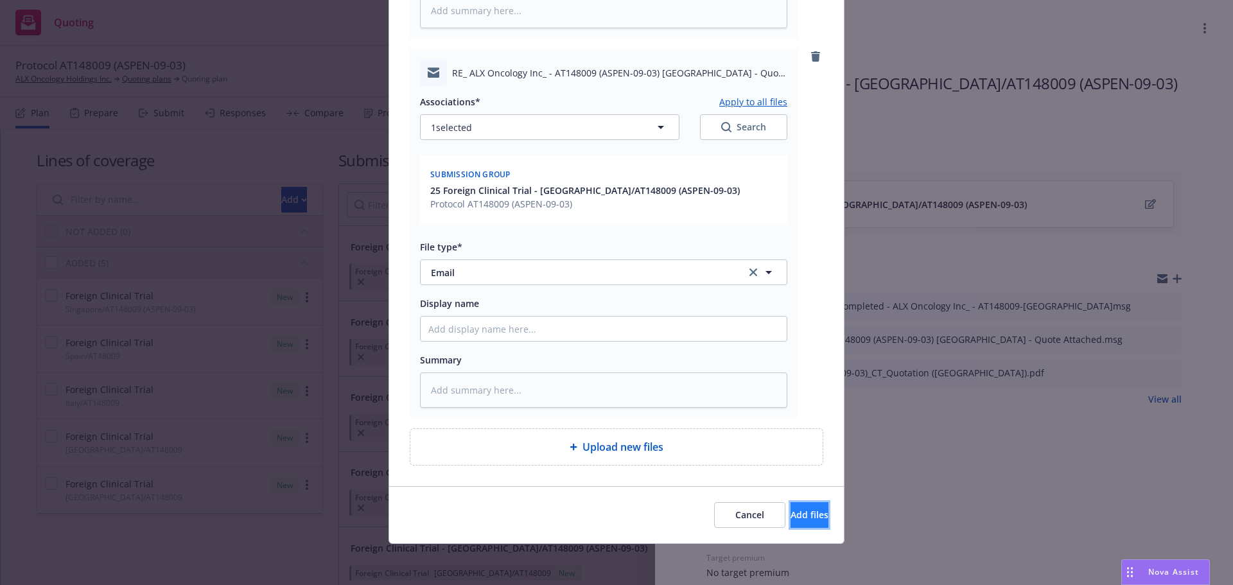
click at [791, 519] on span "Add files" at bounding box center [810, 515] width 38 height 12
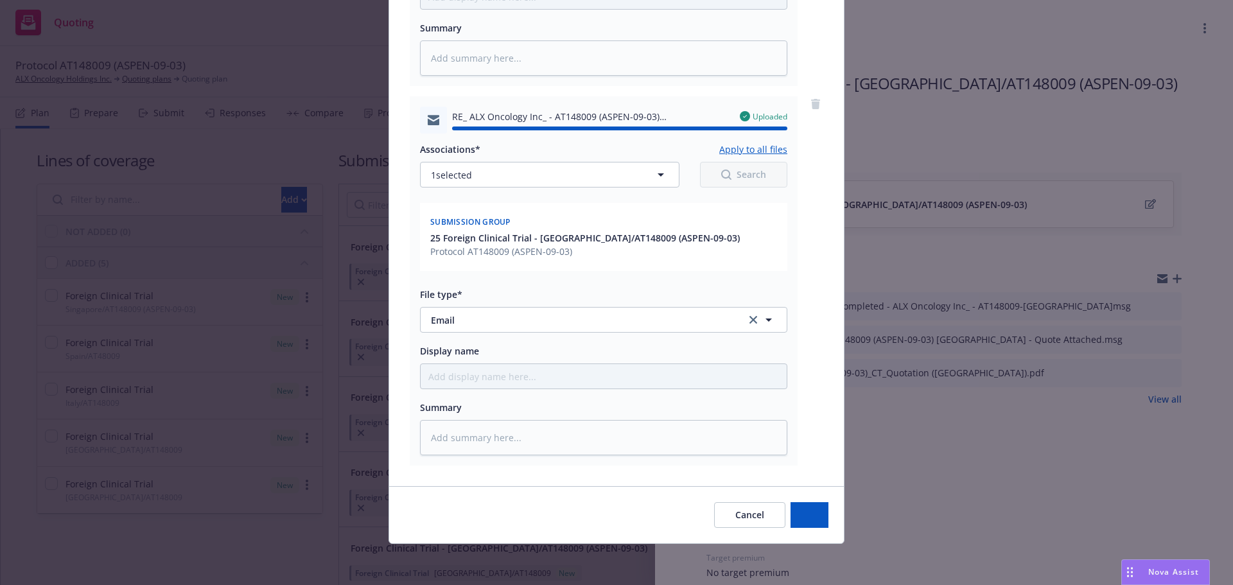
type textarea "x"
